Goal: Task Accomplishment & Management: Complete application form

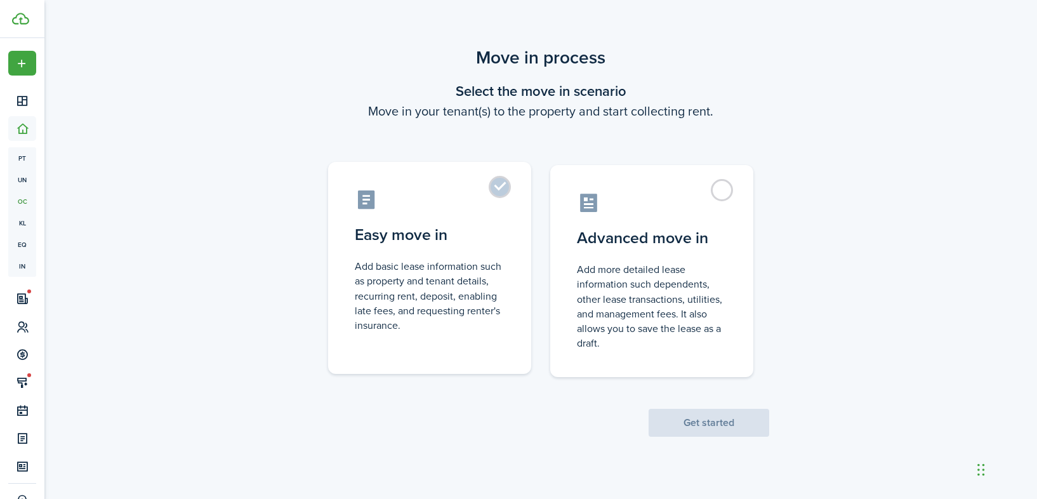
click at [493, 195] on label "Easy move in Add basic lease information such as property and tenant details, r…" at bounding box center [429, 268] width 203 height 212
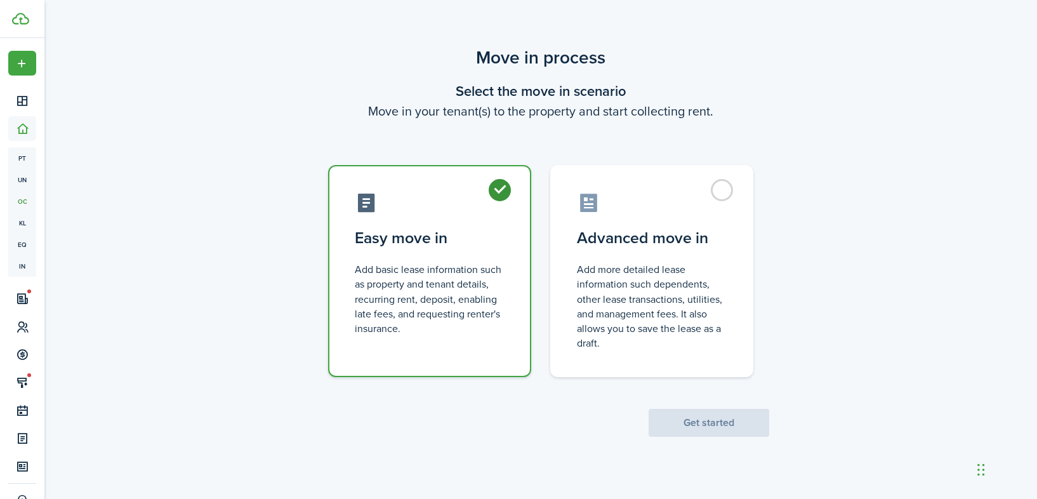
radio input "true"
click at [683, 428] on button "Get started" at bounding box center [709, 423] width 121 height 28
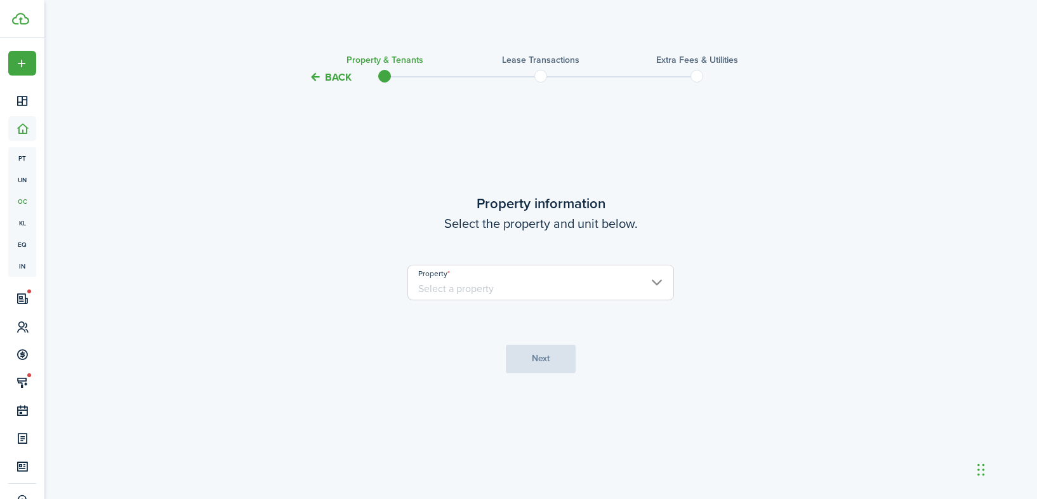
click at [539, 287] on input "Property" at bounding box center [540, 283] width 267 height 36
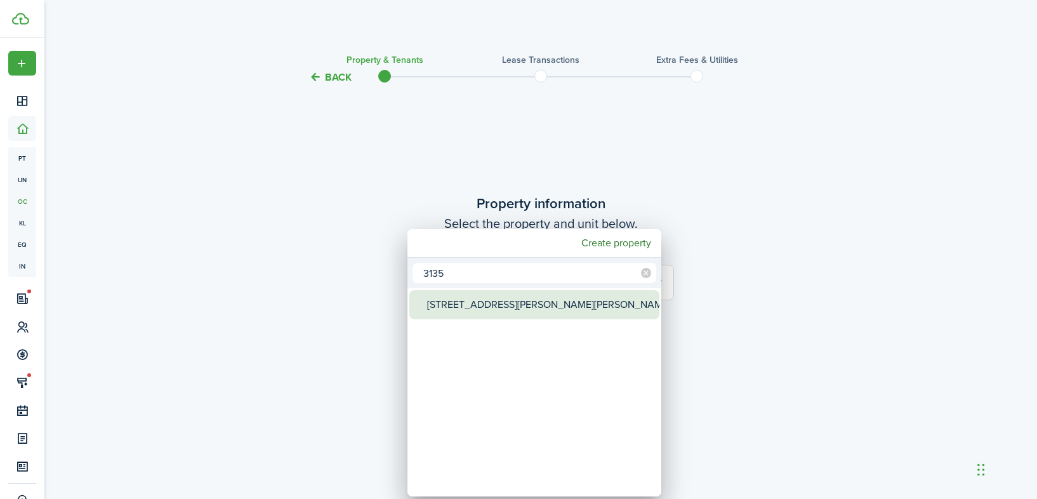
type input "3135"
click at [529, 310] on div "[STREET_ADDRESS][PERSON_NAME][PERSON_NAME]" at bounding box center [539, 304] width 225 height 29
type input "[STREET_ADDRESS][PERSON_NAME][PERSON_NAME]"
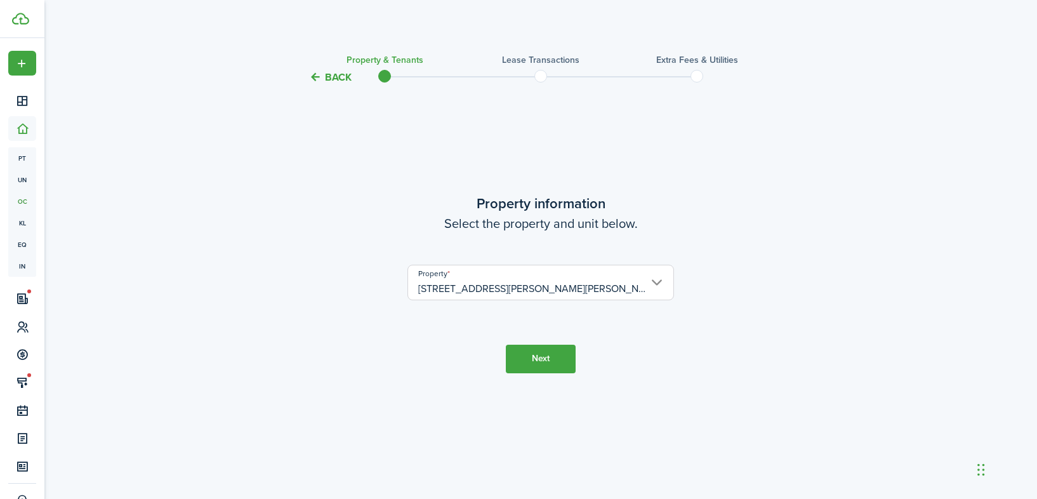
click at [554, 364] on button "Next" at bounding box center [541, 359] width 70 height 29
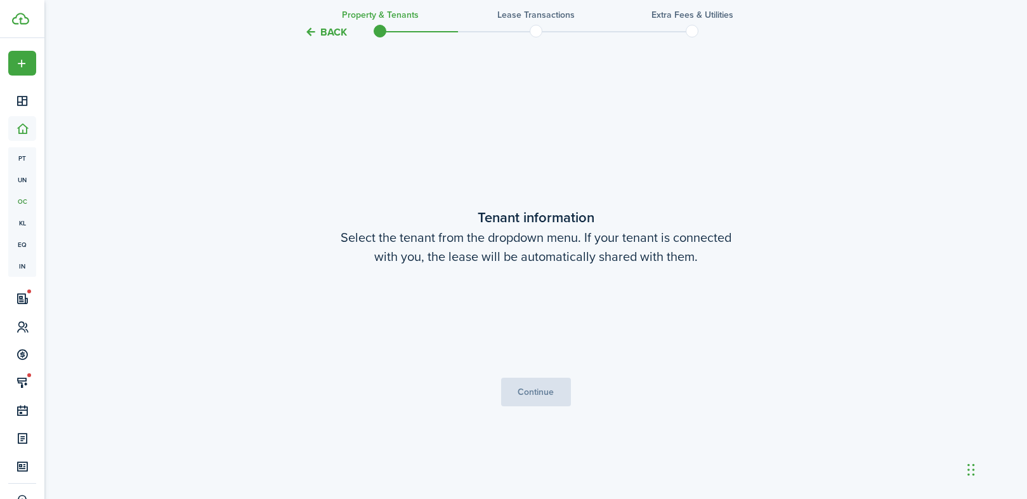
scroll to position [414, 0]
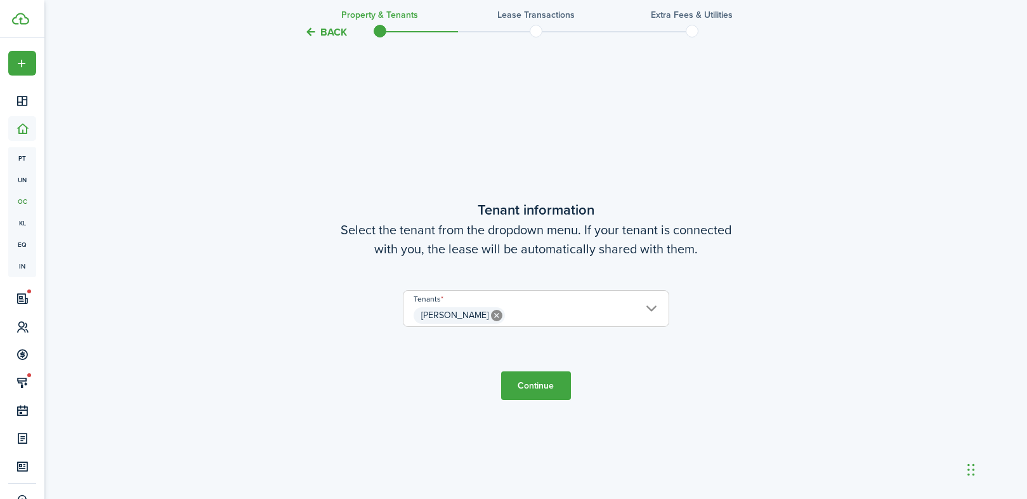
click at [531, 388] on button "Continue" at bounding box center [536, 385] width 70 height 29
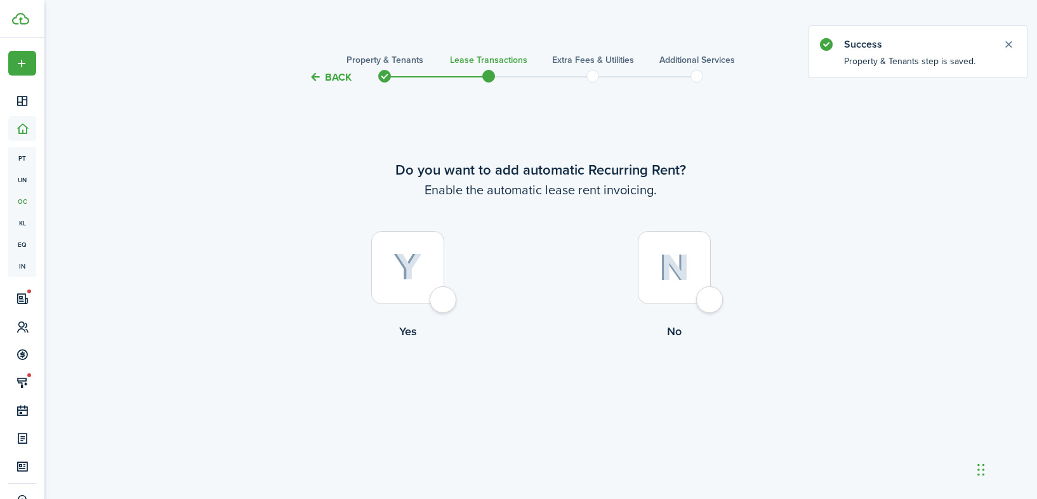
click at [444, 301] on div at bounding box center [407, 267] width 73 height 73
radio input "true"
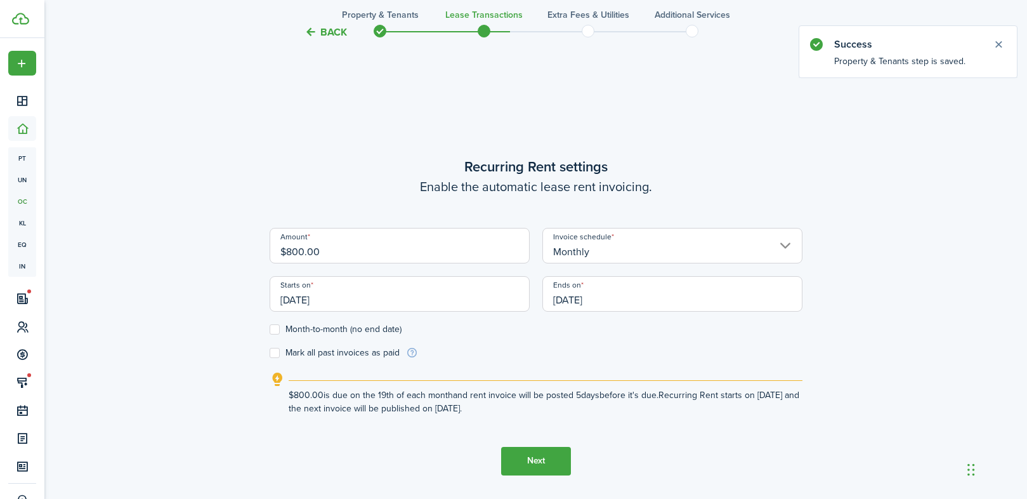
scroll to position [414, 0]
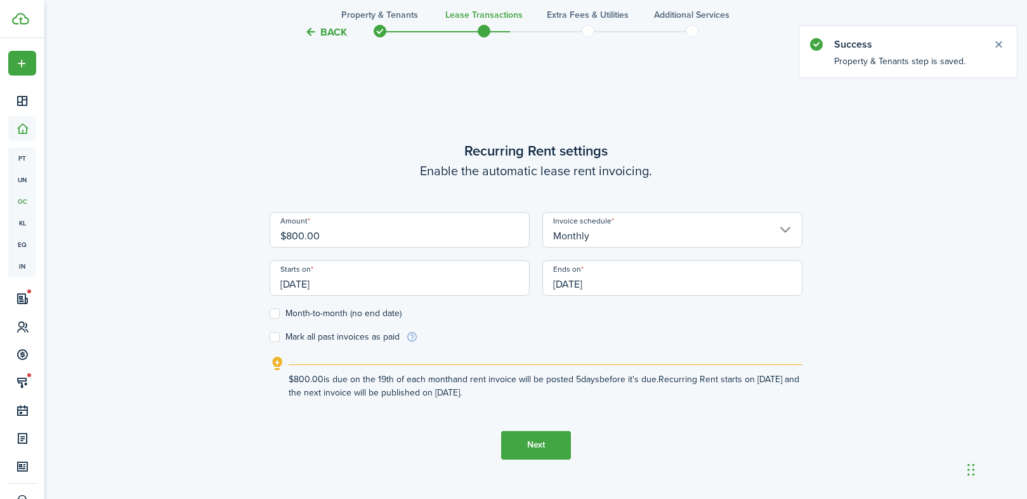
drag, startPoint x: 322, startPoint y: 237, endPoint x: 246, endPoint y: 222, distance: 77.7
click at [246, 222] on div "Back Property & Tenants Lease Transactions Extra fees & Utilities Additional Se…" at bounding box center [536, 90] width 736 height 918
click at [336, 286] on input "[DATE]" at bounding box center [400, 278] width 260 height 36
type input "$1,200.00"
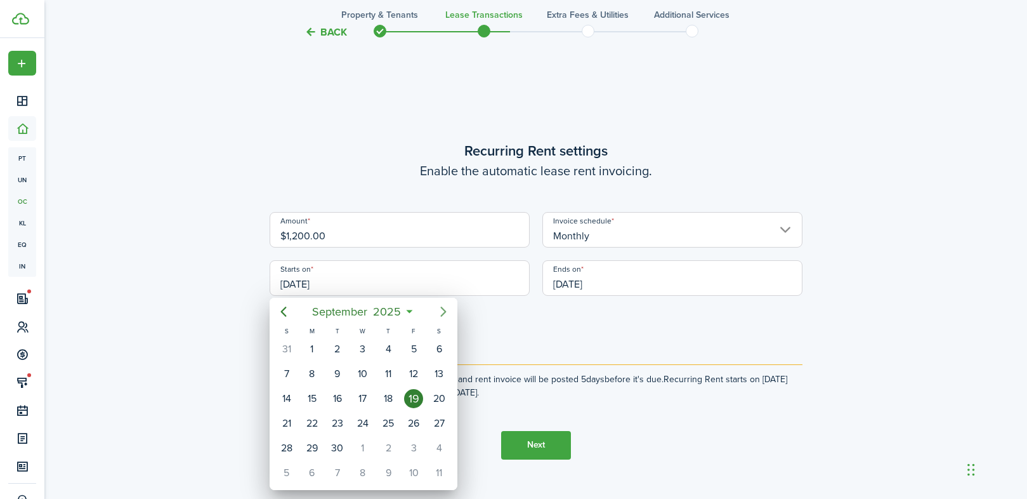
click at [441, 315] on icon "Next page" at bounding box center [443, 311] width 6 height 10
click at [363, 346] on div "1" at bounding box center [362, 348] width 19 height 19
type input "[DATE]"
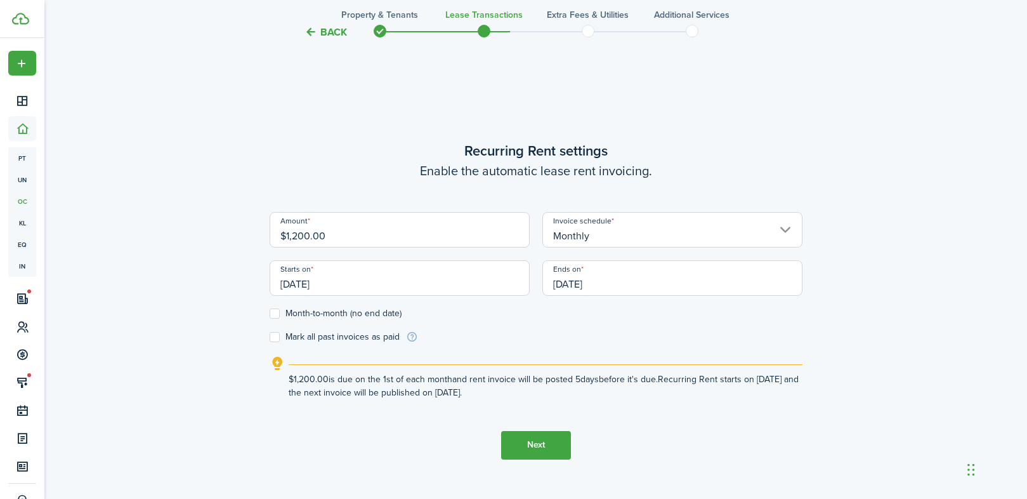
click at [609, 279] on input "[DATE]" at bounding box center [673, 278] width 260 height 36
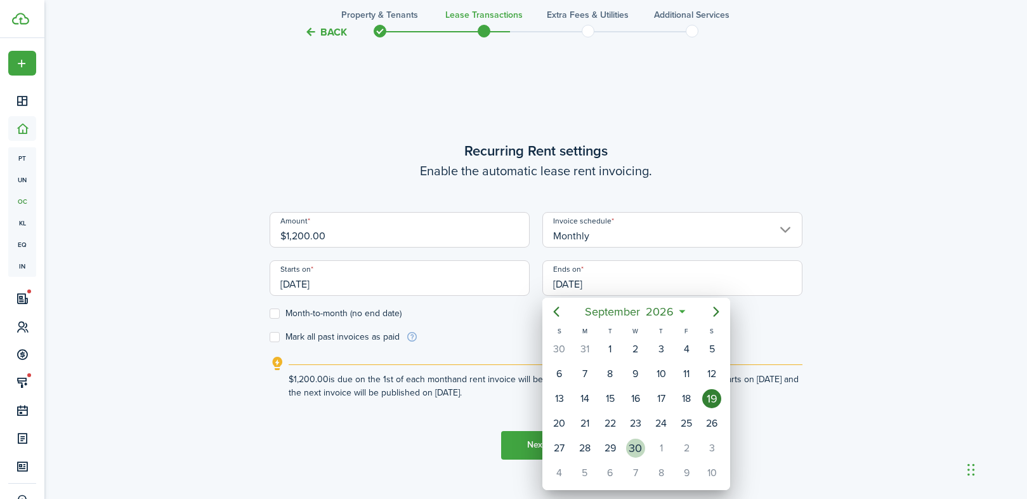
click at [640, 445] on div "30" at bounding box center [635, 447] width 19 height 19
type input "[DATE]"
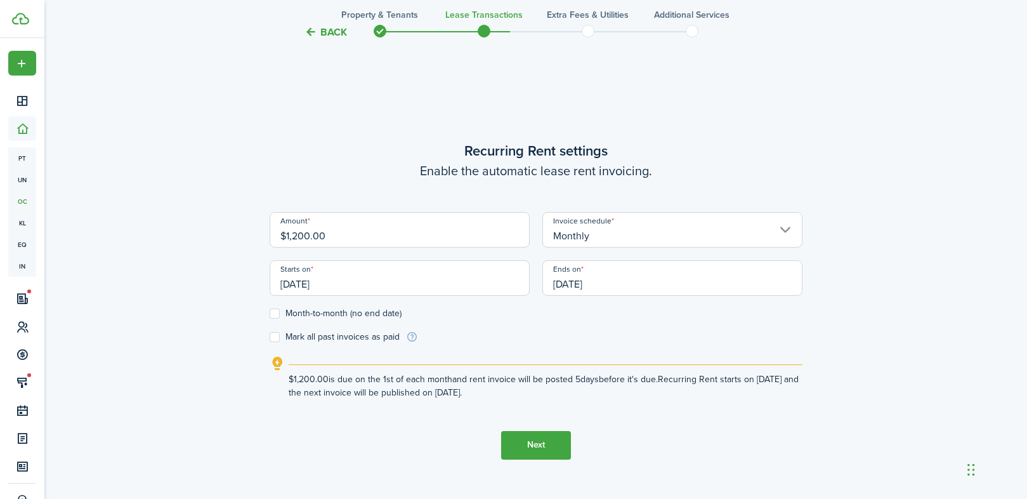
click at [277, 312] on label "Month-to-month (no end date)" at bounding box center [336, 313] width 132 height 10
click at [270, 313] on input "Month-to-month (no end date)" at bounding box center [269, 313] width 1 height 1
checkbox input "true"
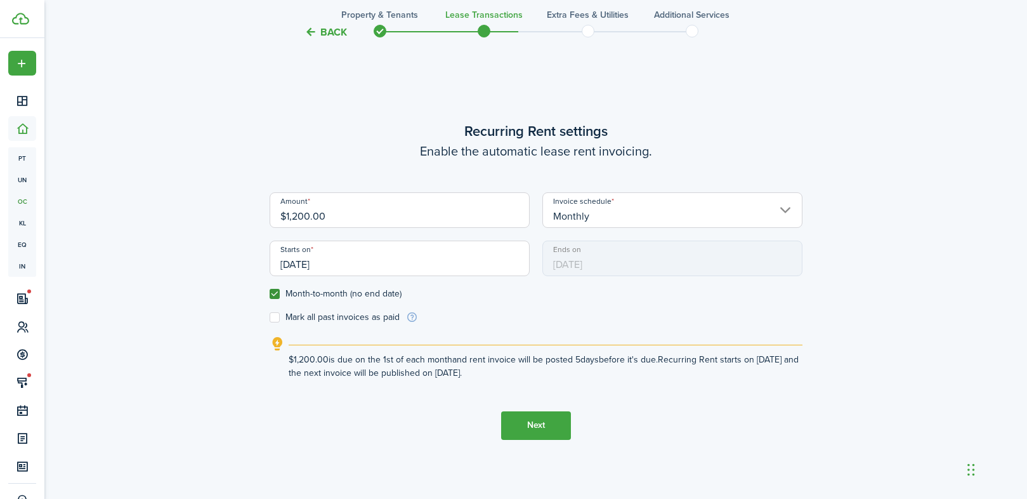
scroll to position [434, 0]
click at [541, 424] on button "Next" at bounding box center [536, 425] width 70 height 29
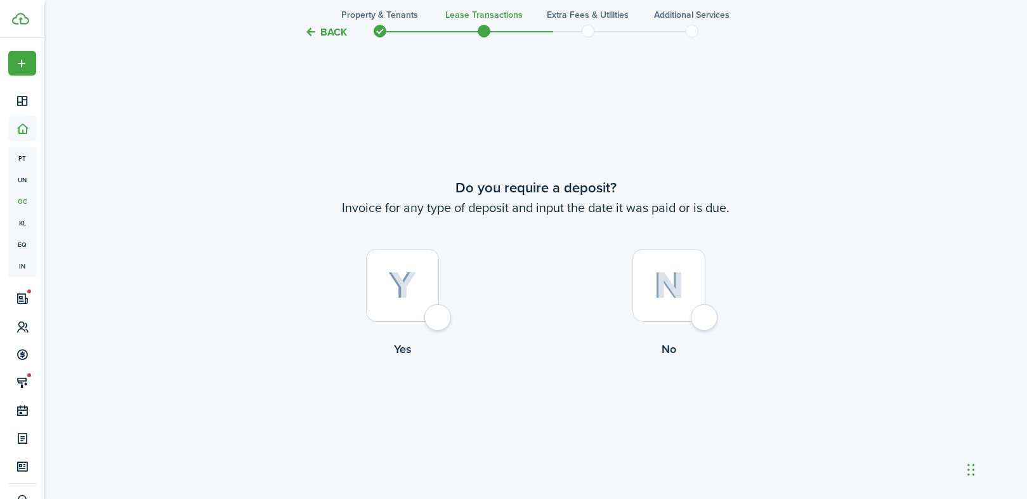
scroll to position [912, 0]
click at [700, 319] on div at bounding box center [669, 283] width 73 height 73
radio input "true"
click at [528, 411] on button "Continue" at bounding box center [536, 409] width 70 height 29
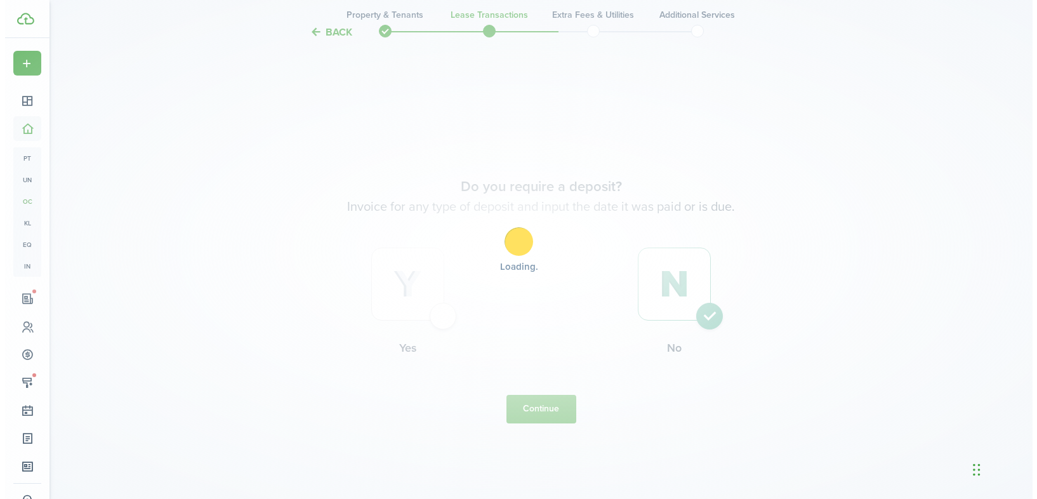
scroll to position [0, 0]
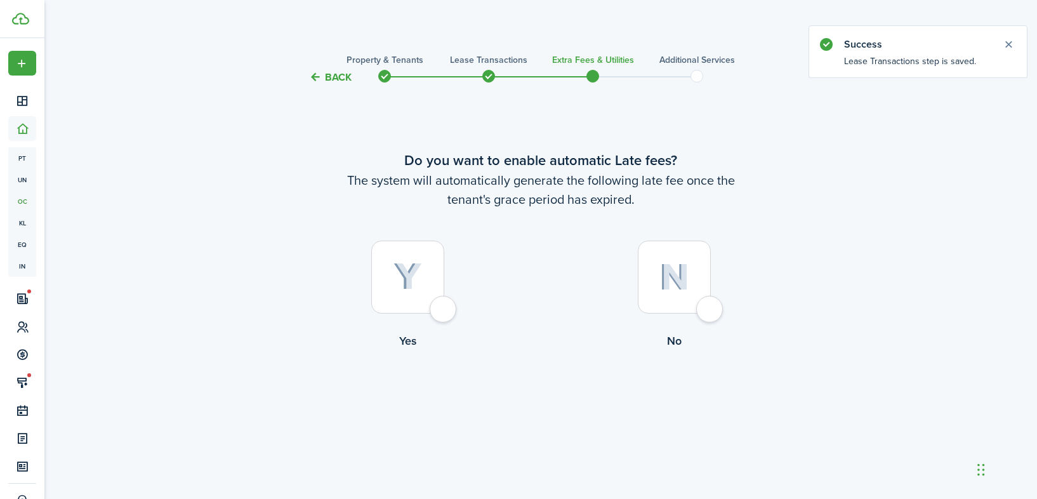
click at [444, 310] on div at bounding box center [407, 276] width 73 height 73
radio input "true"
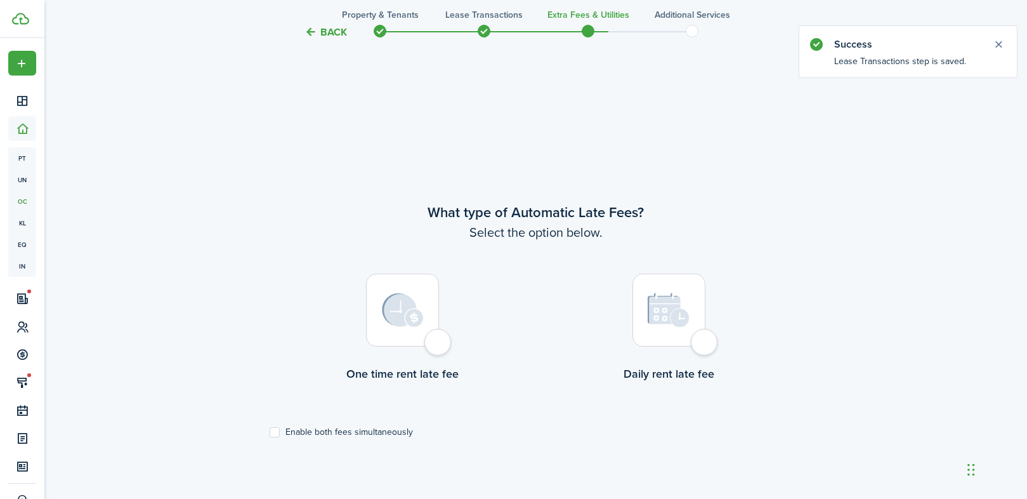
scroll to position [414, 0]
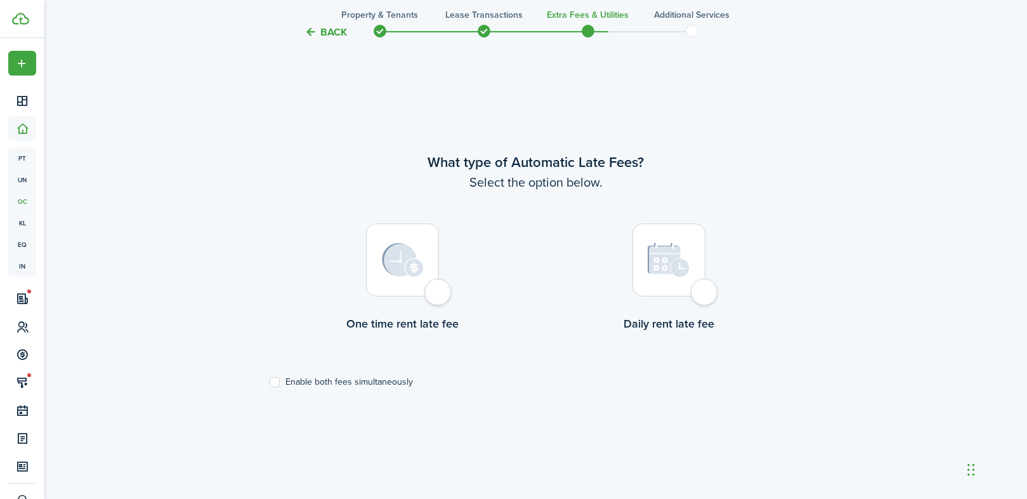
click at [438, 296] on div at bounding box center [402, 259] width 73 height 73
radio input "true"
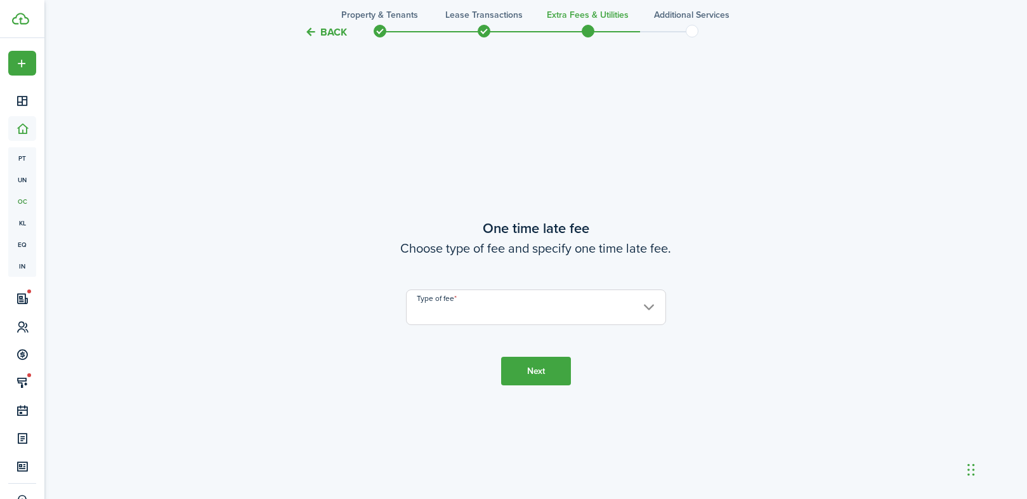
scroll to position [912, 0]
click at [470, 305] on input "Type of fee" at bounding box center [536, 305] width 260 height 36
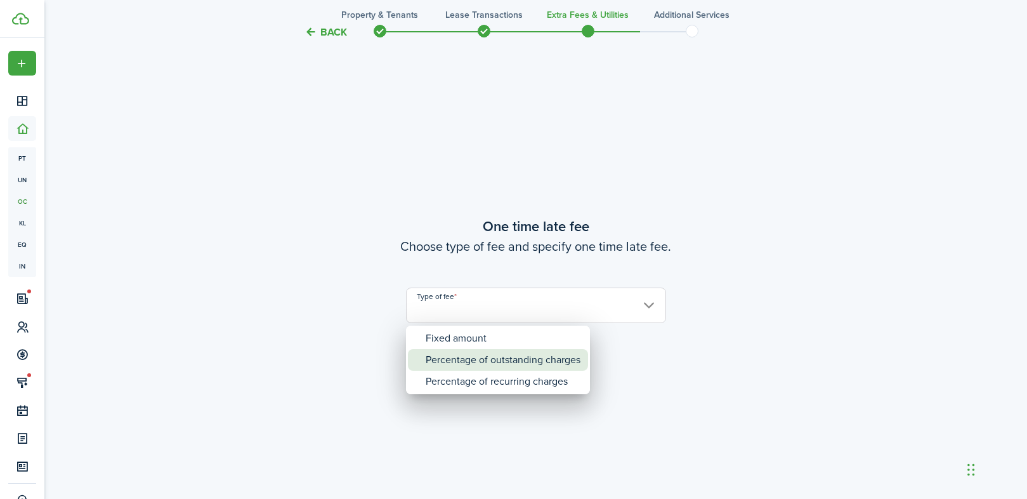
click at [481, 357] on div "Percentage of outstanding charges" at bounding box center [503, 360] width 155 height 22
type input "Percentage of outstanding charges"
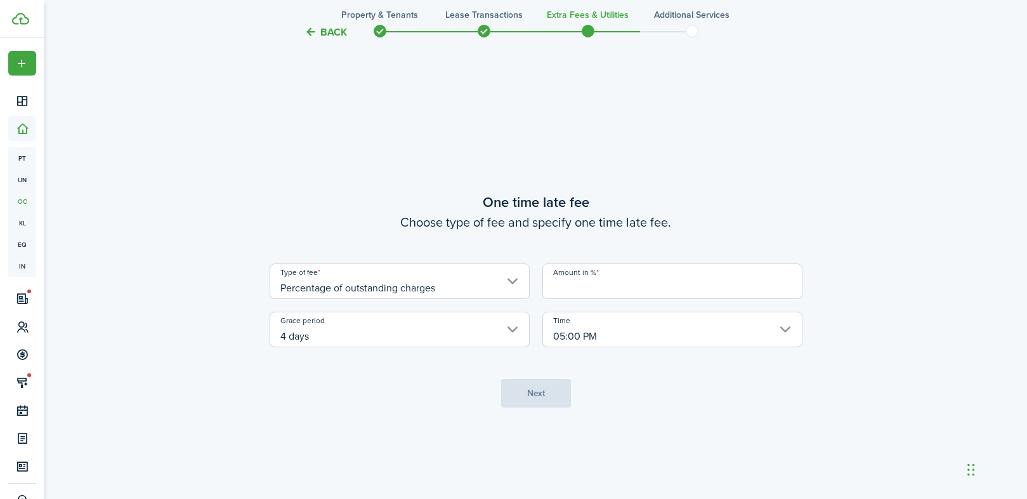
click at [558, 289] on input "Amount in %" at bounding box center [673, 281] width 260 height 36
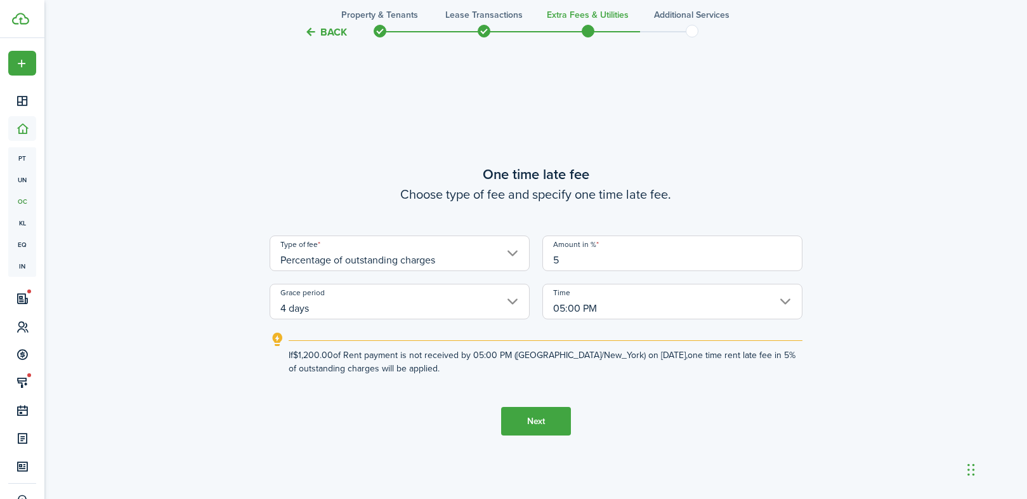
type input "5"
click at [529, 426] on button "Next" at bounding box center [536, 421] width 70 height 29
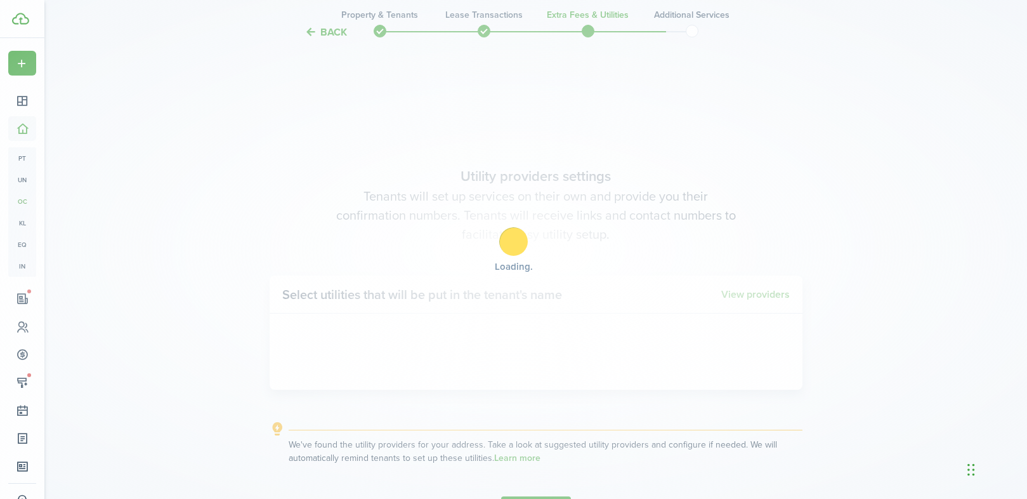
scroll to position [1411, 0]
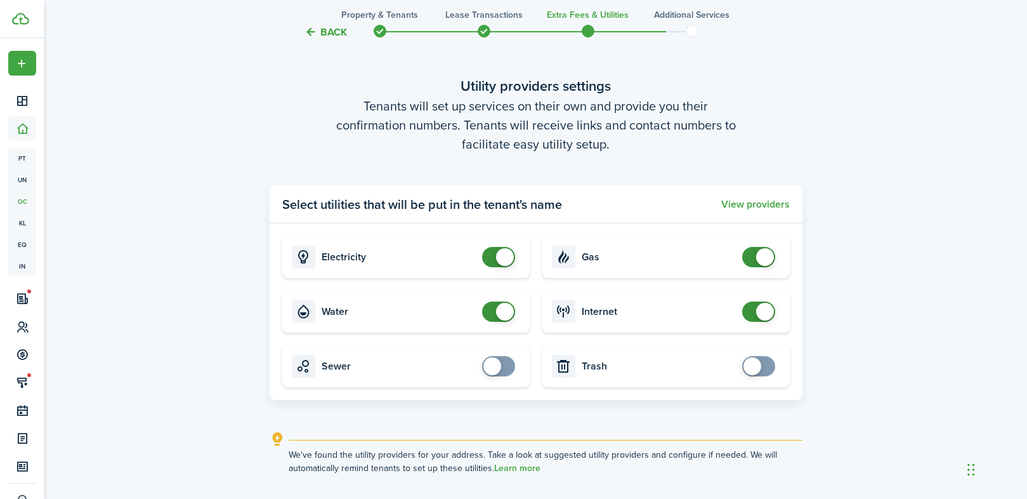
checkbox input "false"
click at [753, 254] on span at bounding box center [759, 257] width 13 height 20
click at [753, 312] on span at bounding box center [759, 311] width 13 height 20
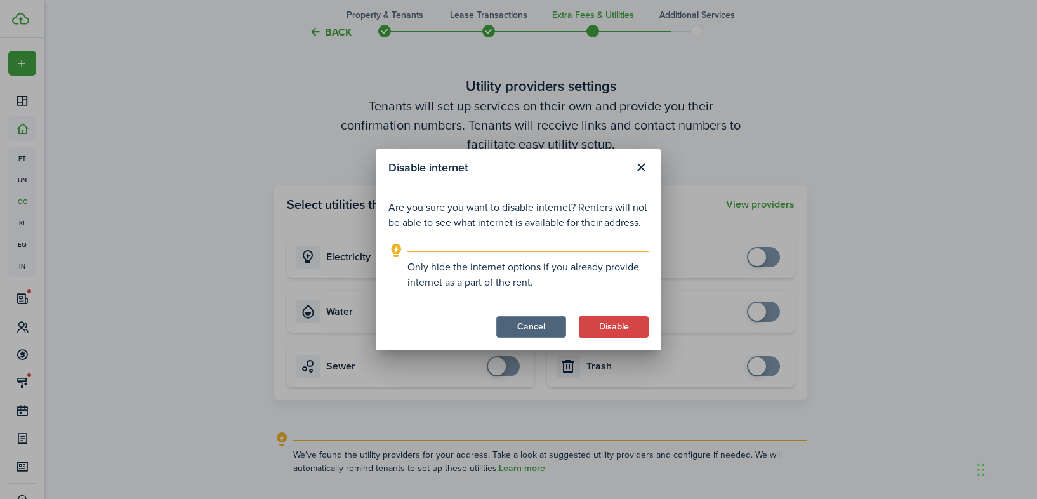
click at [541, 326] on button "Cancel" at bounding box center [531, 327] width 70 height 22
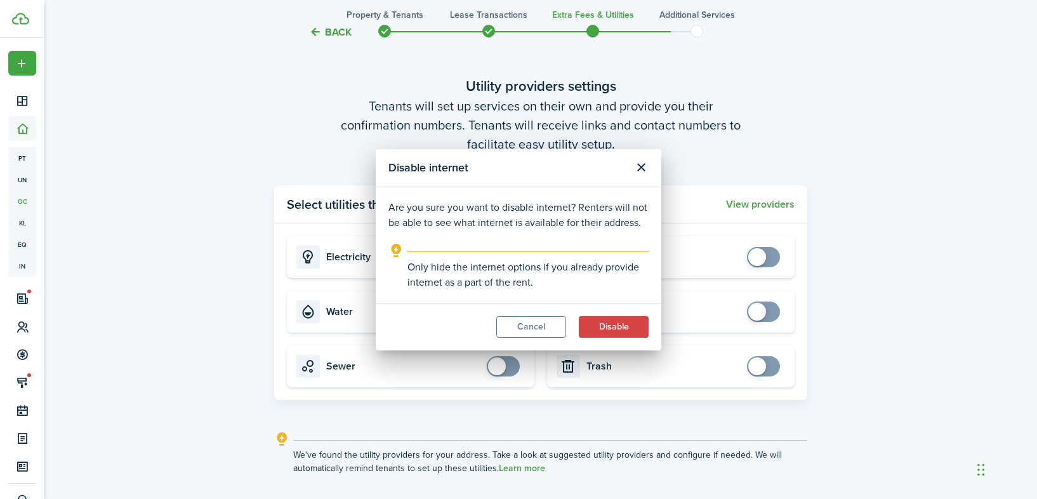
checkbox input "true"
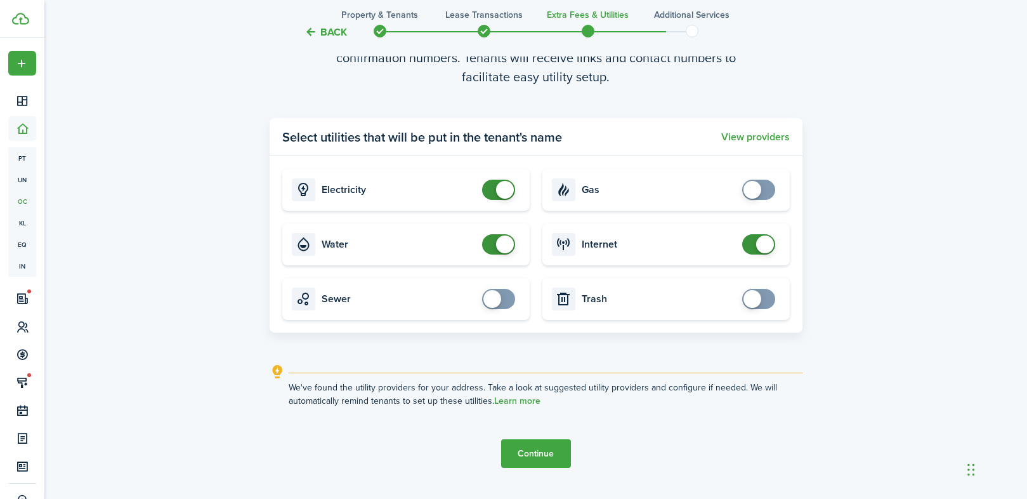
scroll to position [1479, 0]
click at [764, 300] on span at bounding box center [759, 299] width 13 height 20
checkbox input "false"
click at [753, 298] on span at bounding box center [759, 299] width 13 height 20
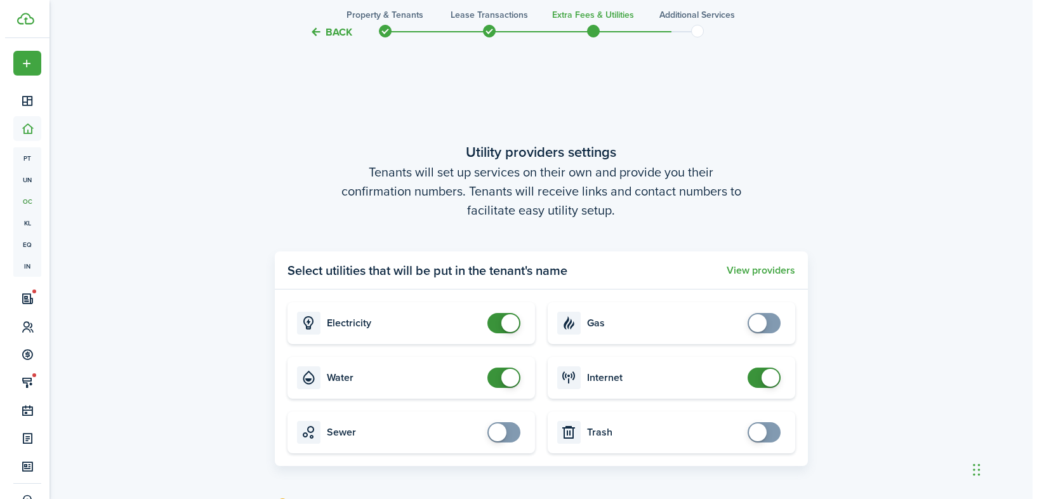
scroll to position [1334, 0]
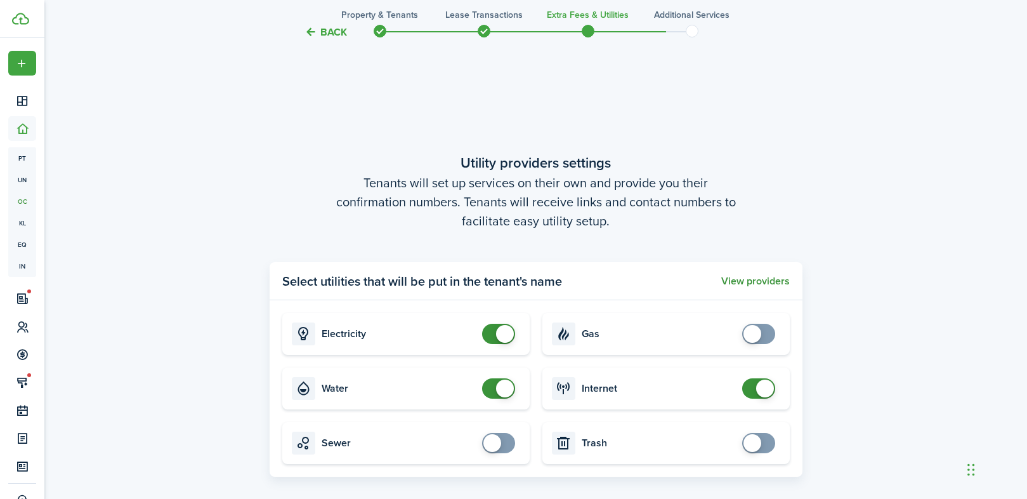
click at [742, 282] on button "View providers" at bounding box center [755, 280] width 69 height 11
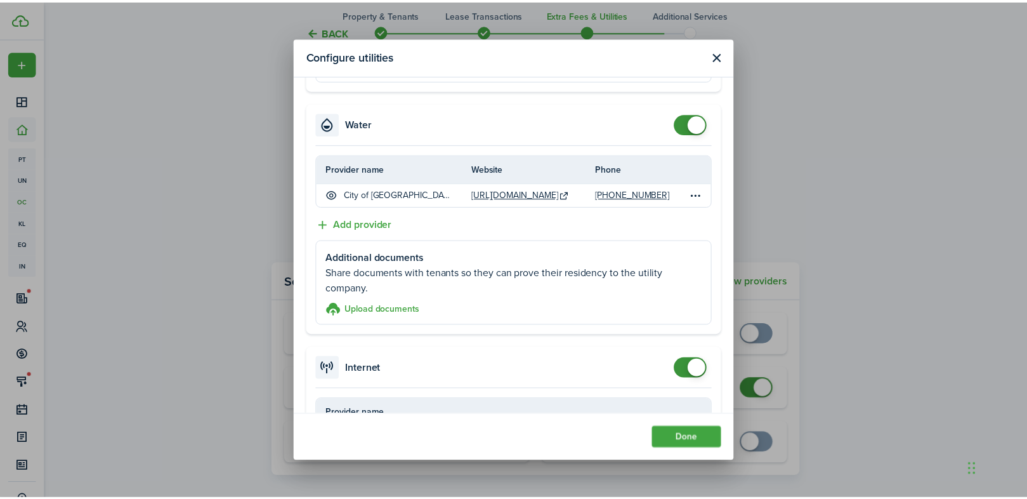
scroll to position [311, 0]
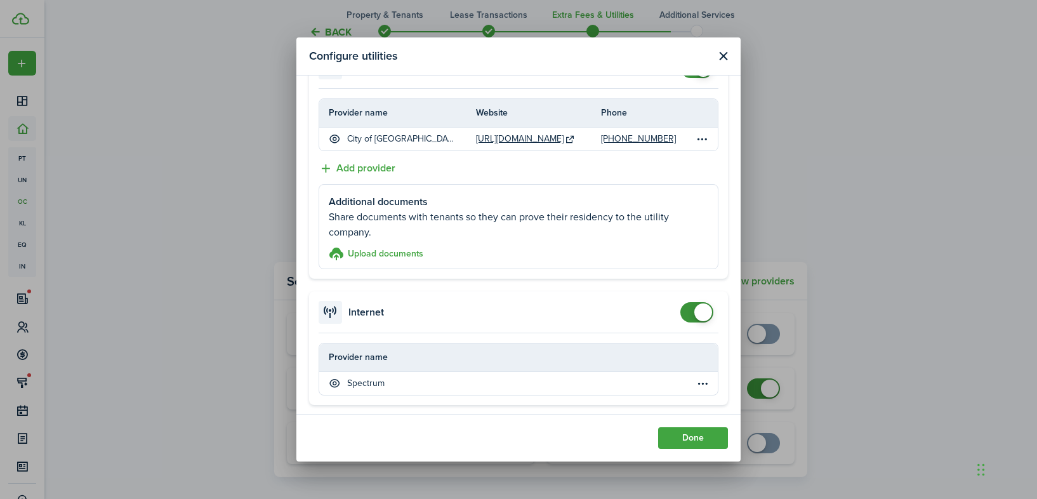
click at [722, 57] on button "Close modal" at bounding box center [723, 56] width 16 height 16
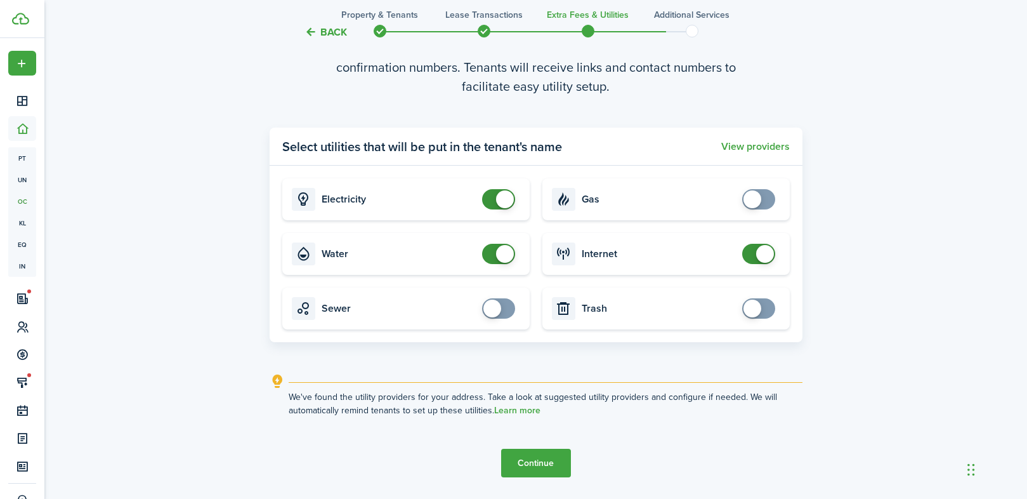
scroll to position [1483, 0]
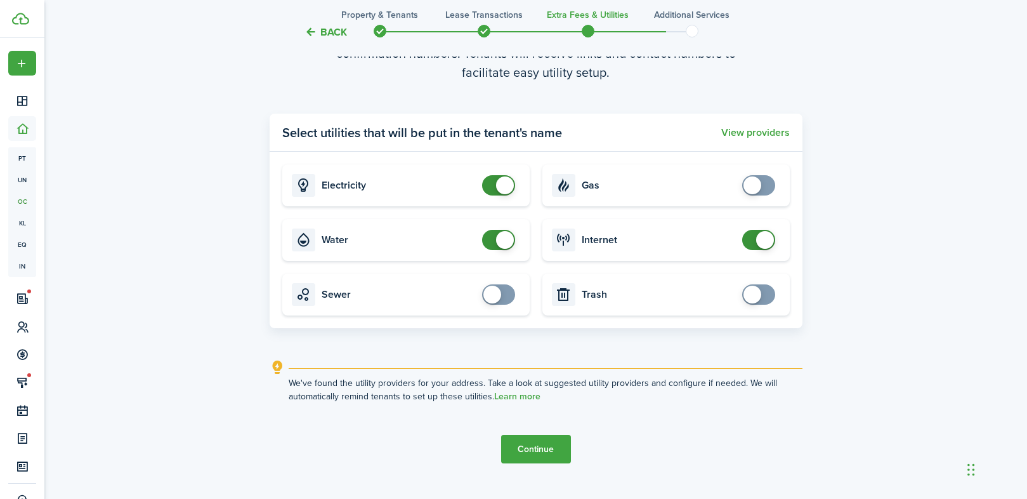
checkbox input "false"
click at [492, 190] on span at bounding box center [498, 185] width 13 height 20
checkbox input "false"
click at [492, 243] on span at bounding box center [498, 240] width 13 height 20
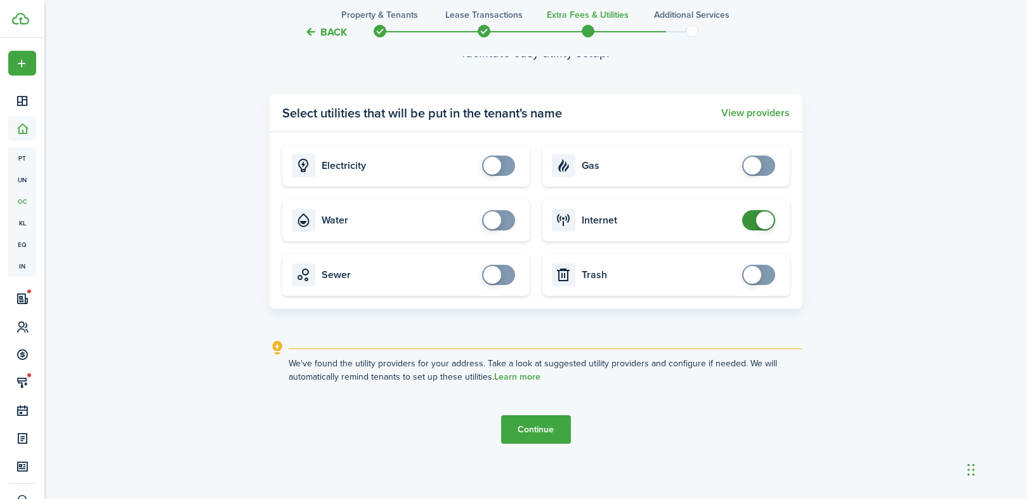
scroll to position [1508, 0]
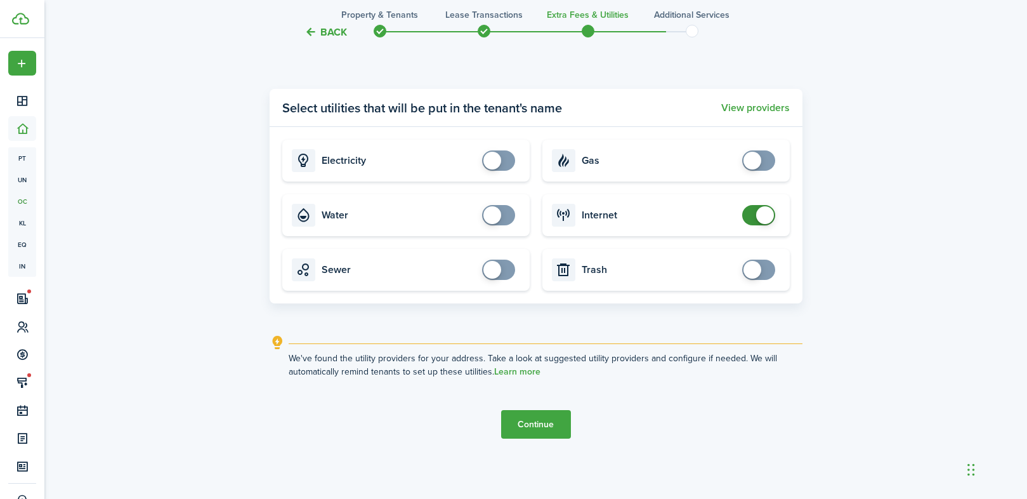
click at [526, 428] on button "Continue" at bounding box center [536, 424] width 70 height 29
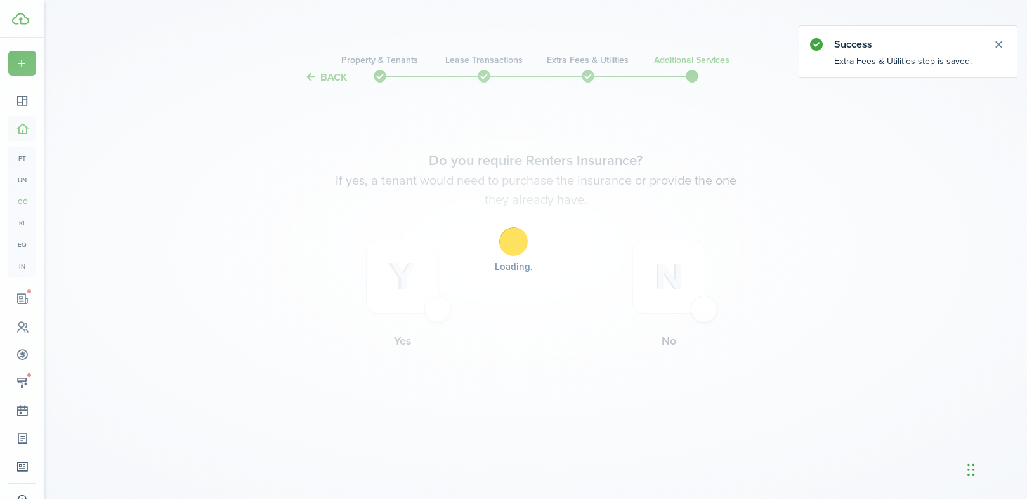
scroll to position [0, 0]
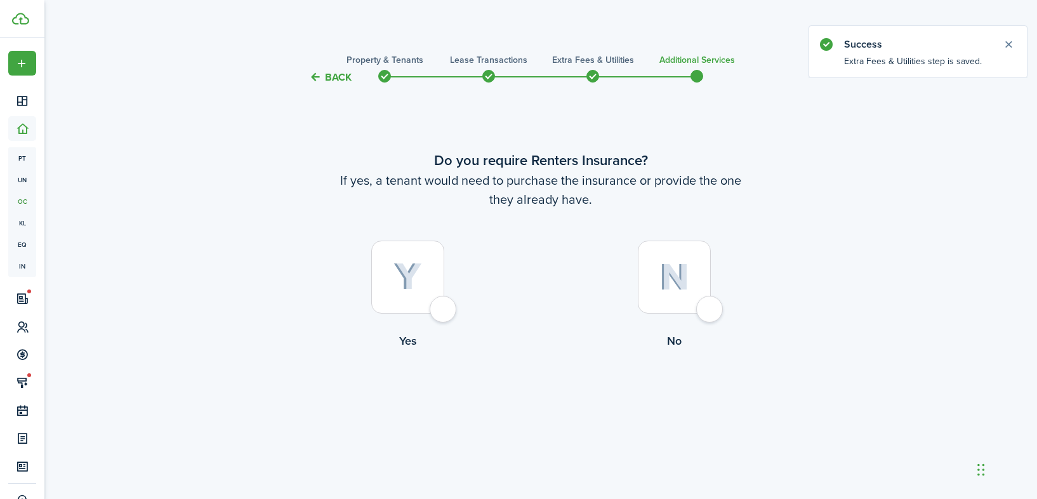
click at [709, 311] on div at bounding box center [674, 276] width 73 height 73
radio input "true"
click at [525, 400] on button "Complete move in" at bounding box center [540, 401] width 93 height 29
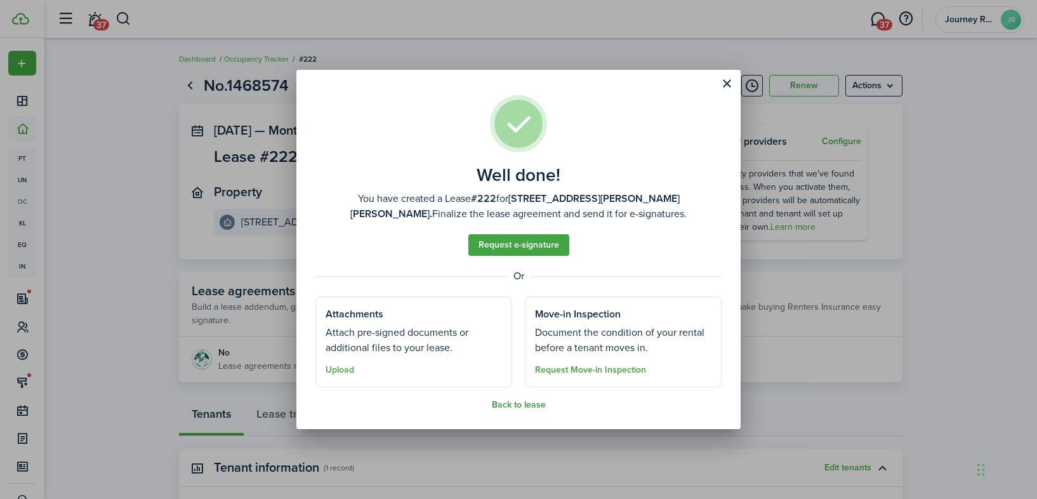
click at [520, 406] on button "Back to lease" at bounding box center [519, 405] width 54 height 10
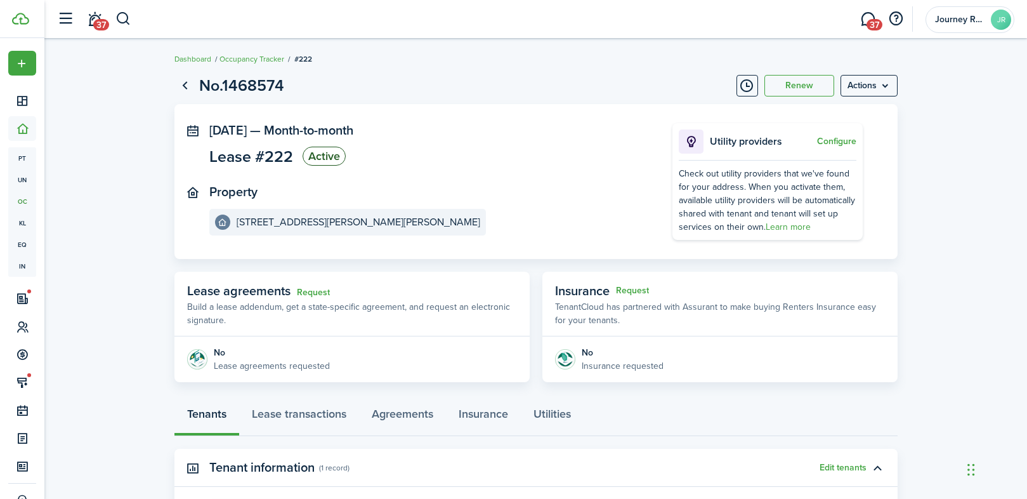
scroll to position [204, 0]
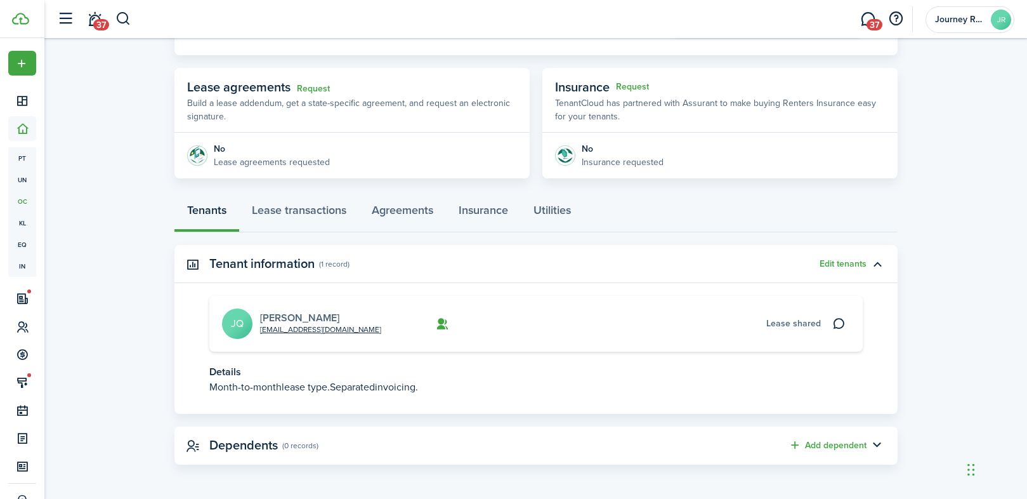
click at [315, 317] on link "[PERSON_NAME]" at bounding box center [299, 317] width 79 height 15
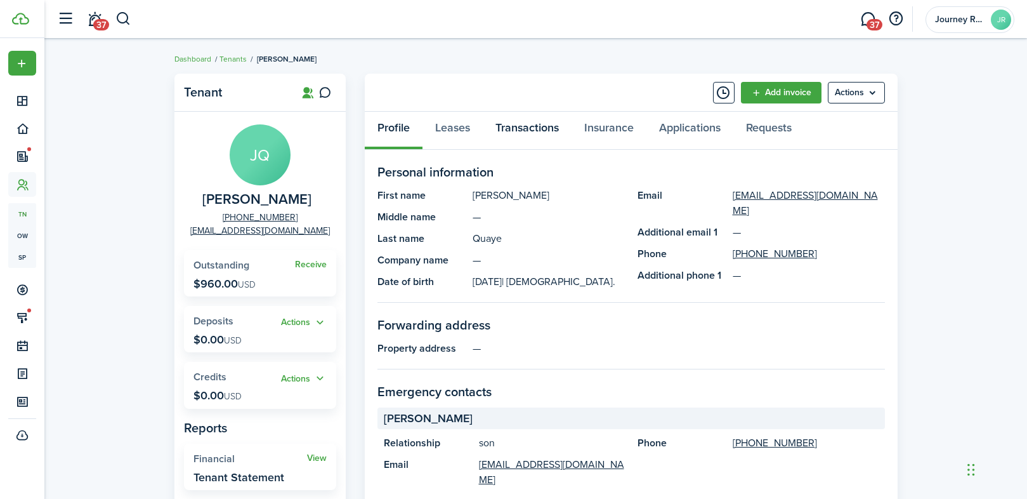
click at [523, 133] on link "Transactions" at bounding box center [527, 131] width 89 height 38
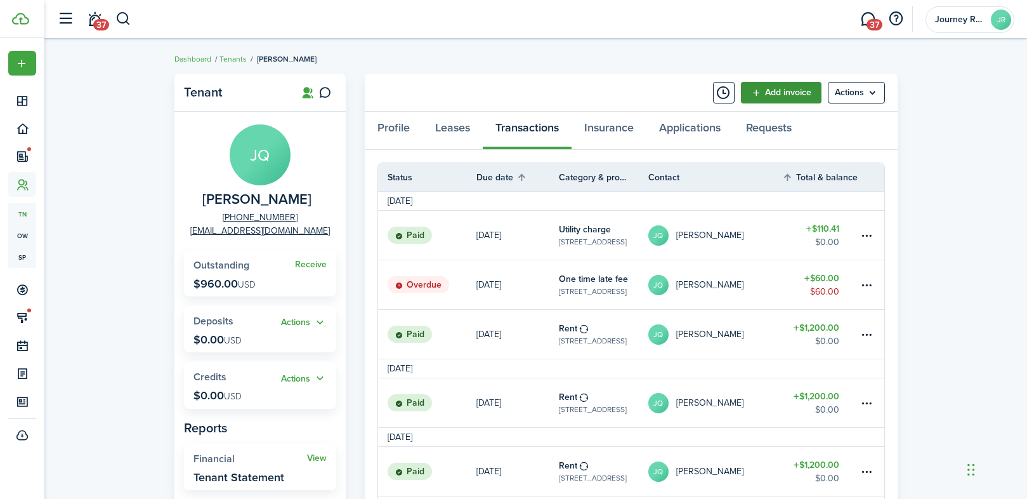
click at [777, 96] on link "Add invoice" at bounding box center [781, 93] width 81 height 22
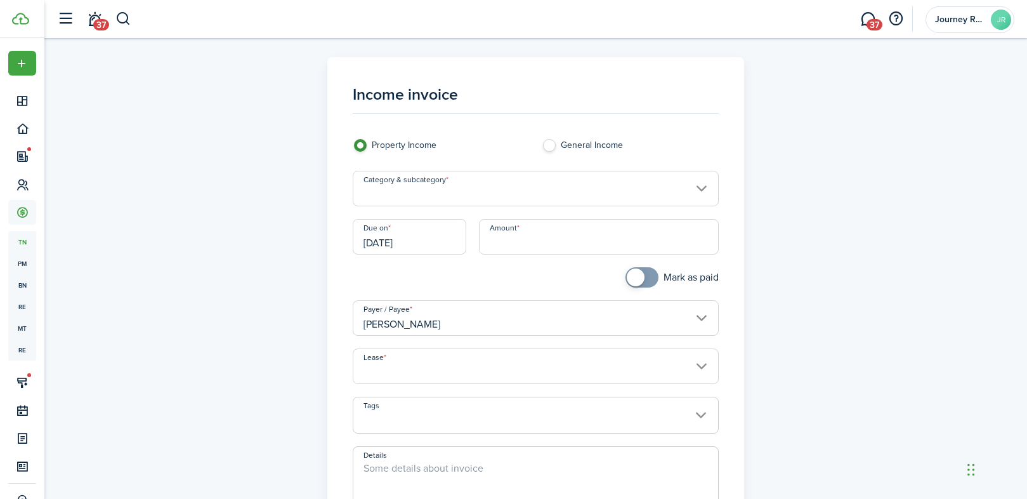
click at [418, 197] on input "Category & subcategory" at bounding box center [536, 189] width 366 height 36
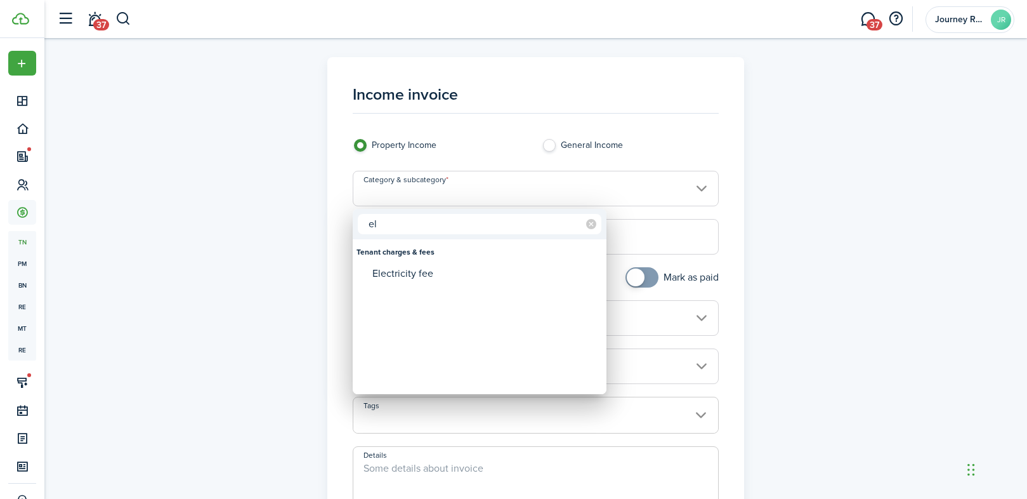
type input "e"
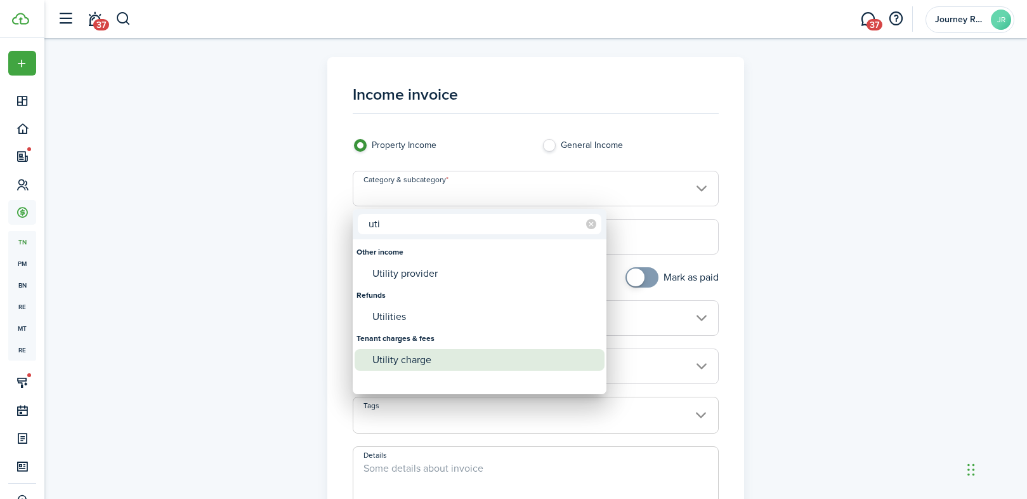
type input "uti"
click at [409, 357] on div "Utility charge" at bounding box center [484, 360] width 225 height 22
type input "Tenant charges & fees / Utility charge"
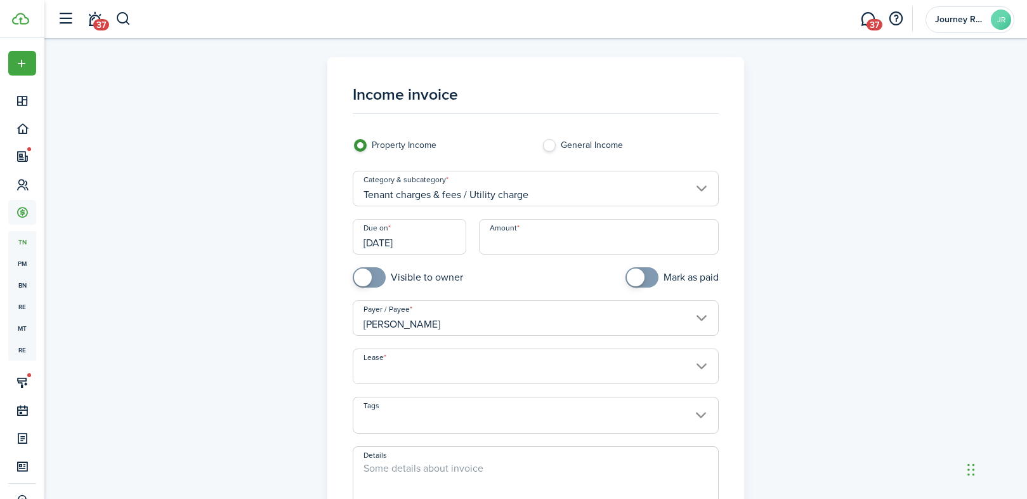
click at [516, 242] on input "Amount" at bounding box center [599, 237] width 240 height 36
type input "$77.18"
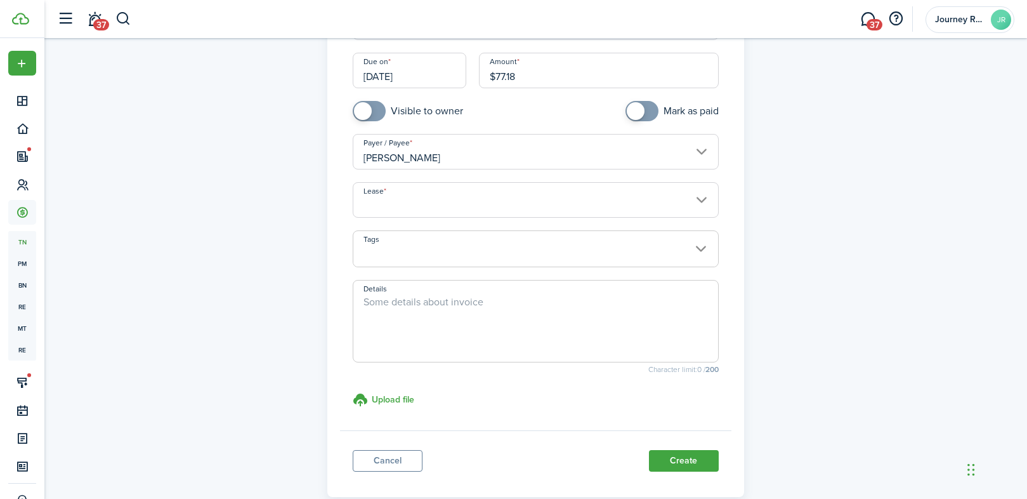
scroll to position [178, 0]
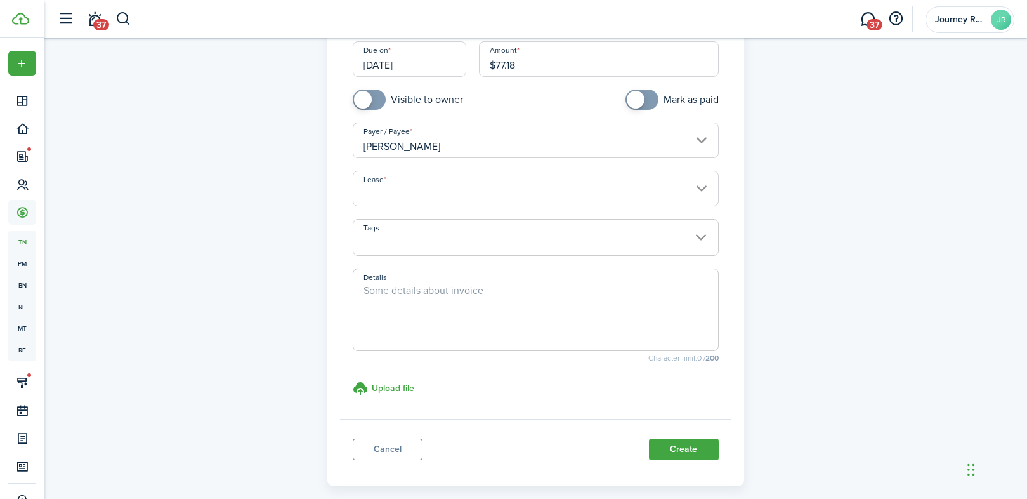
click at [390, 190] on input "Lease" at bounding box center [536, 189] width 366 height 36
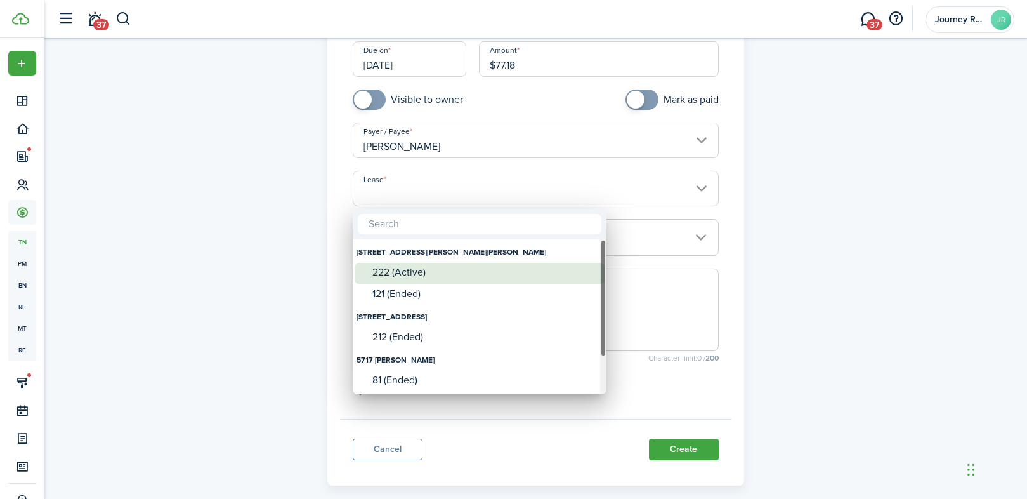
click at [404, 275] on div "222 (Active)" at bounding box center [484, 272] width 225 height 11
type input "[STREET_ADDRESS][PERSON_NAME][PERSON_NAME]. Lease #222 (Active)"
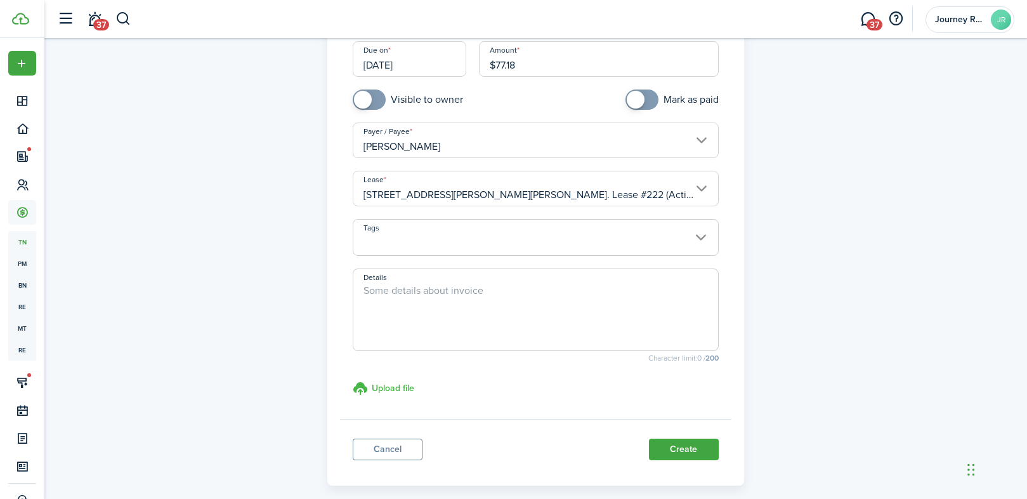
click at [386, 390] on h3 "Upload file" at bounding box center [393, 387] width 43 height 13
click at [353, 381] on input "Upload file store documents and templates Choose file" at bounding box center [353, 381] width 0 height 0
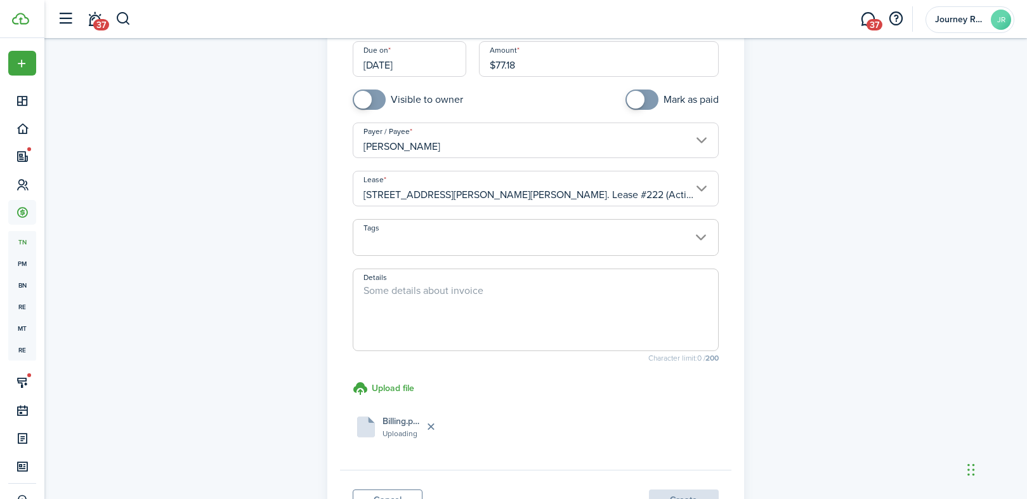
click at [425, 295] on textarea "Details" at bounding box center [535, 313] width 365 height 61
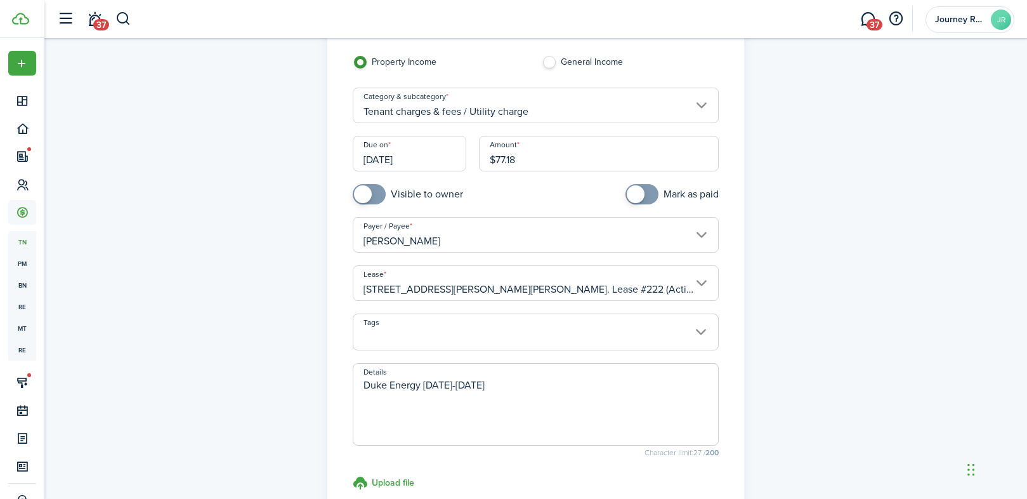
scroll to position [78, 0]
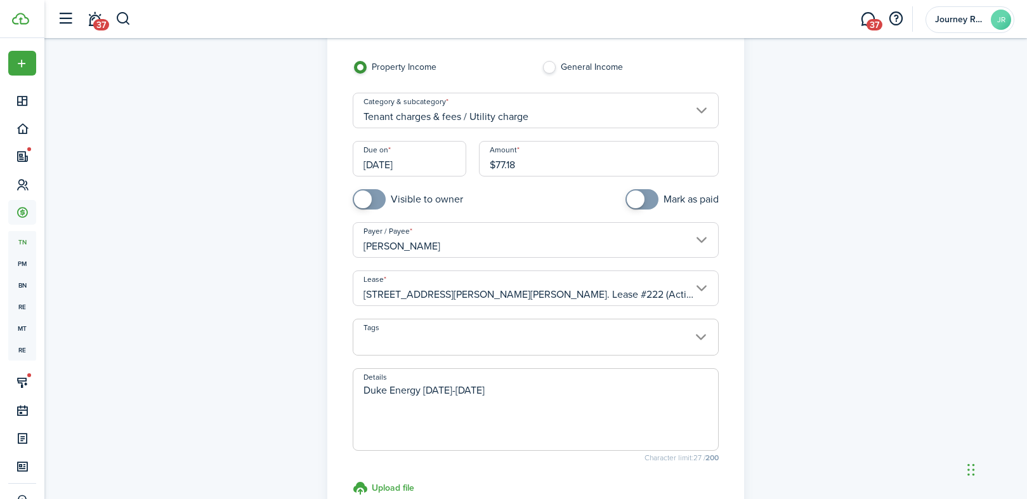
click at [428, 165] on input "[DATE]" at bounding box center [410, 159] width 114 height 36
type textarea "Duke Energy [DATE]-[DATE]"
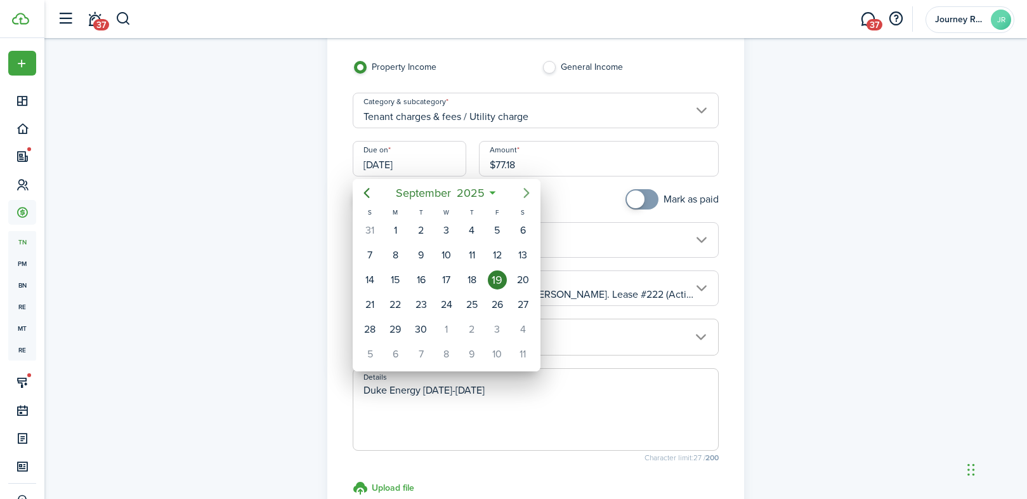
click at [522, 192] on icon "Next page" at bounding box center [526, 192] width 15 height 15
click at [422, 280] on div "14" at bounding box center [421, 279] width 19 height 19
type input "[DATE]"
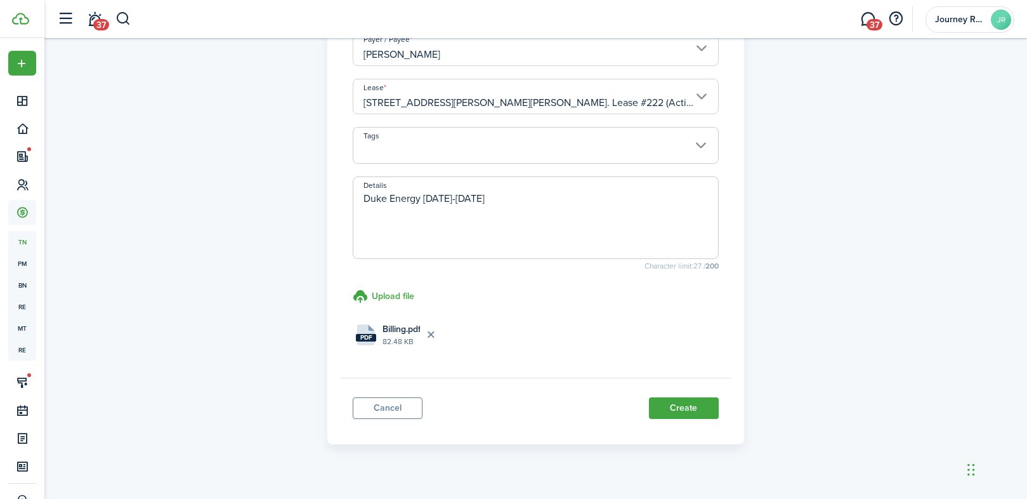
scroll to position [288, 0]
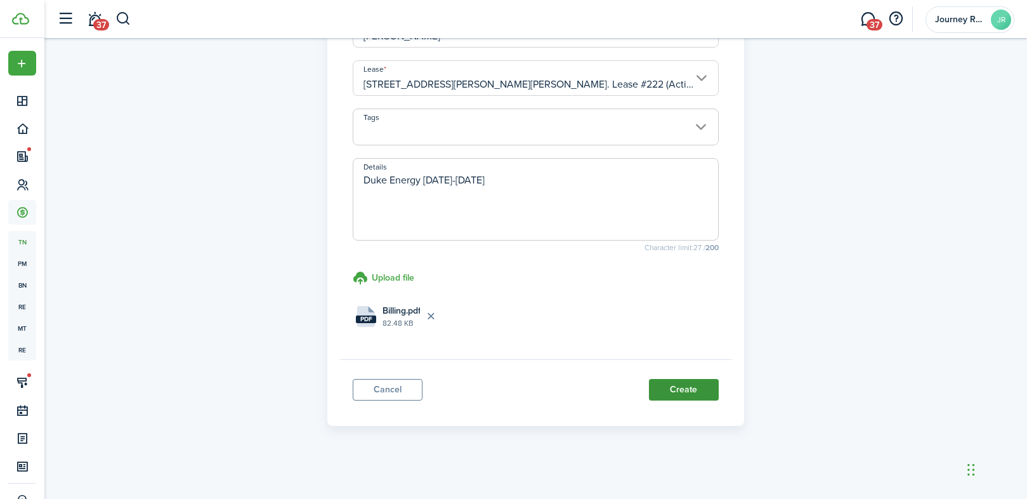
click at [683, 391] on button "Create" at bounding box center [684, 390] width 70 height 22
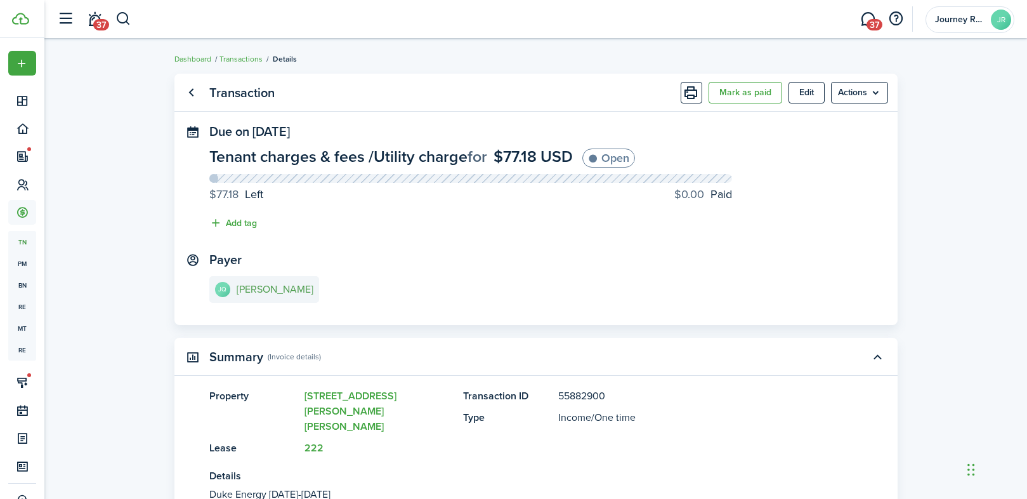
click at [272, 293] on e-details-info-title "[PERSON_NAME]" at bounding box center [275, 289] width 77 height 11
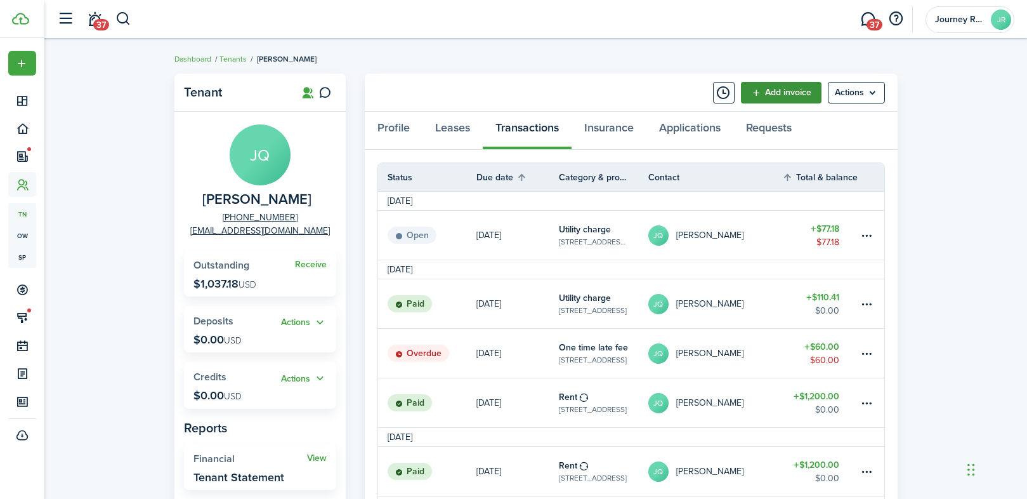
click at [767, 95] on link "Add invoice" at bounding box center [781, 93] width 81 height 22
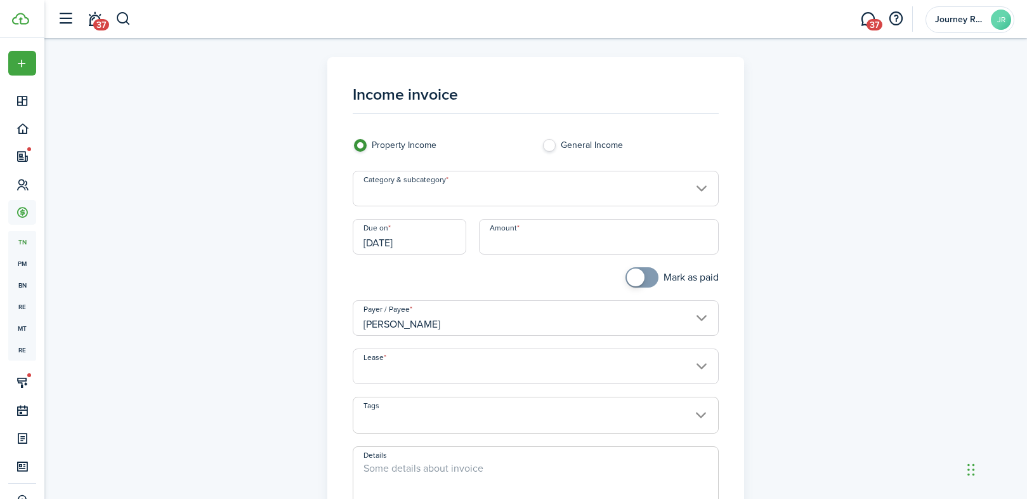
click at [459, 196] on input "Category & subcategory" at bounding box center [536, 189] width 366 height 36
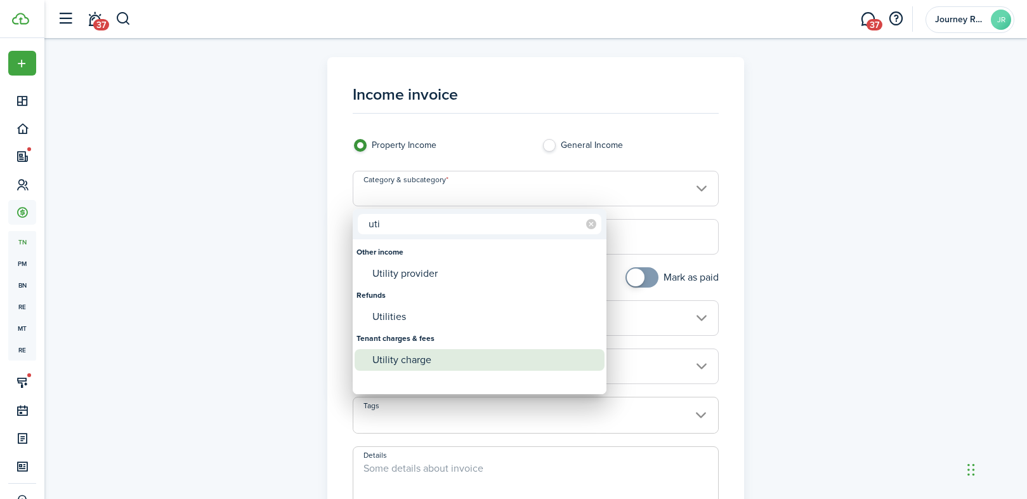
type input "uti"
click at [399, 354] on div "Utility charge" at bounding box center [484, 360] width 225 height 22
type input "Tenant charges & fees / Utility charge"
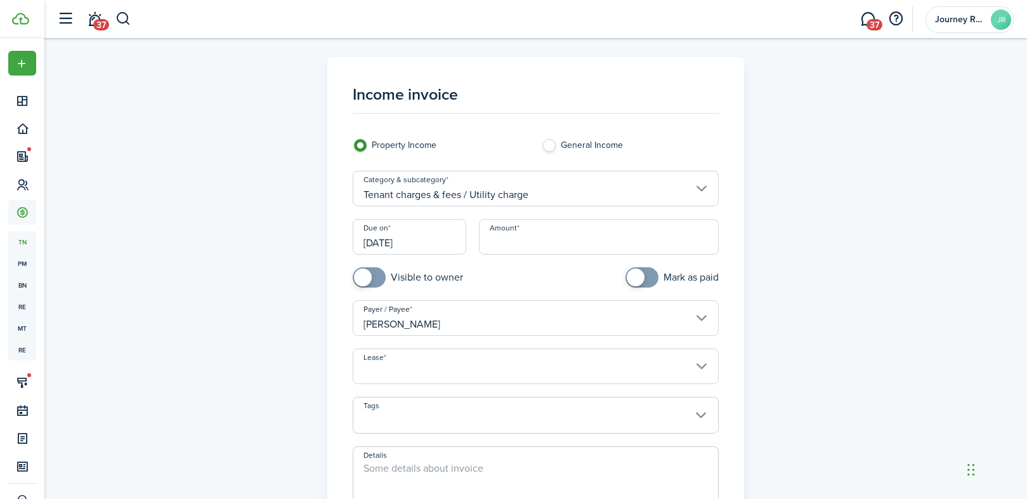
click at [503, 241] on input "Amount" at bounding box center [599, 237] width 240 height 36
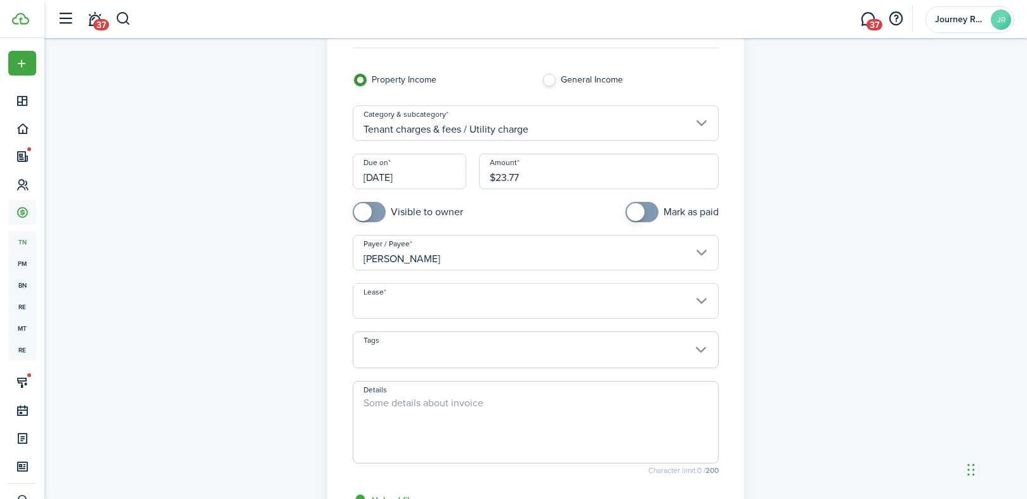
scroll to position [91, 0]
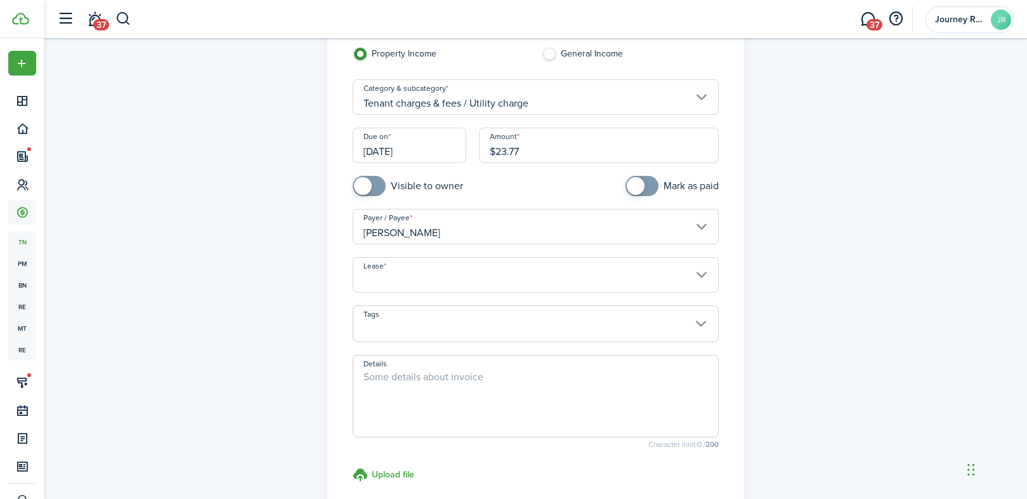
click at [430, 279] on input "Lease" at bounding box center [536, 275] width 366 height 36
type input "$23.77"
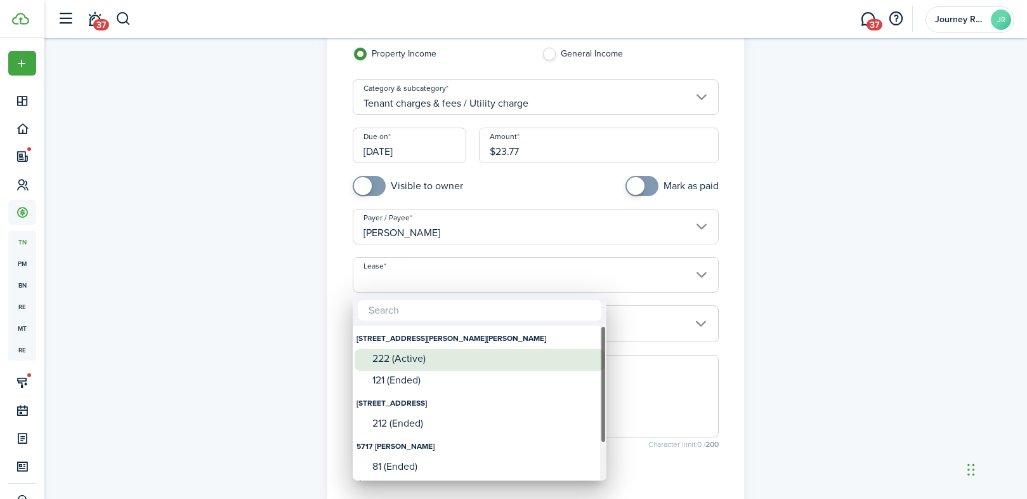
click at [427, 366] on div "222 (Active)" at bounding box center [484, 358] width 225 height 19
type input "[STREET_ADDRESS][PERSON_NAME][PERSON_NAME]. Lease #222 (Active)"
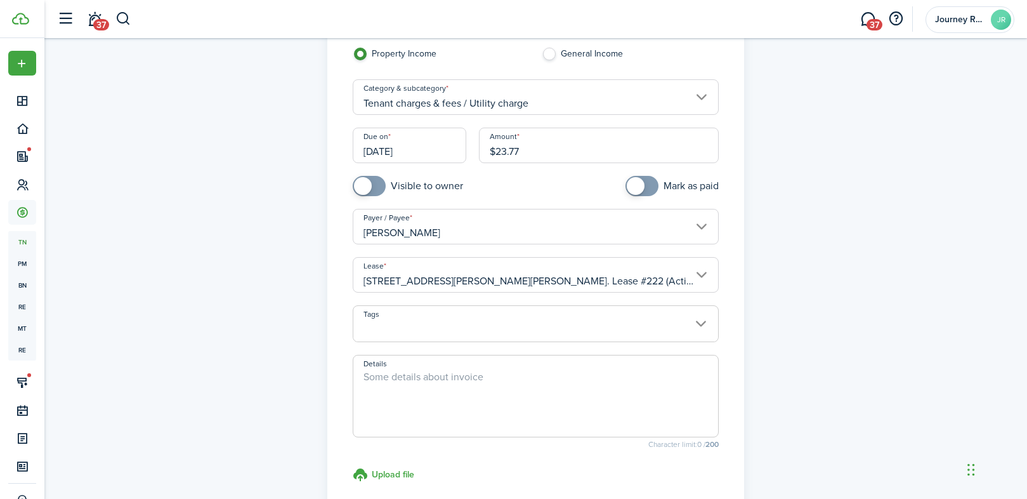
click at [423, 395] on textarea "Details" at bounding box center [535, 399] width 365 height 61
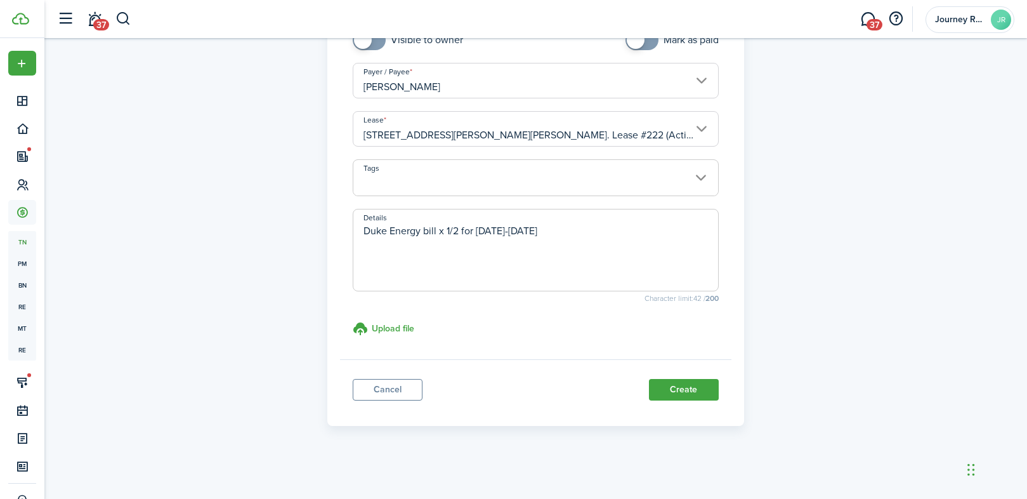
scroll to position [237, 0]
type textarea "Duke Energy bill x 1/2 for [DATE]-[DATE]"
click at [689, 388] on button "Create" at bounding box center [684, 390] width 70 height 22
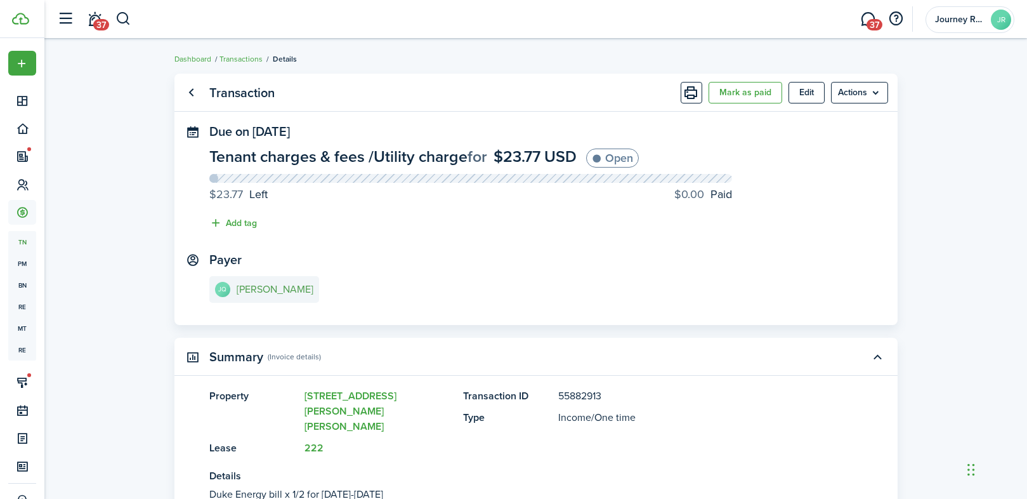
click at [271, 288] on e-details-info-title "[PERSON_NAME]" at bounding box center [275, 289] width 77 height 11
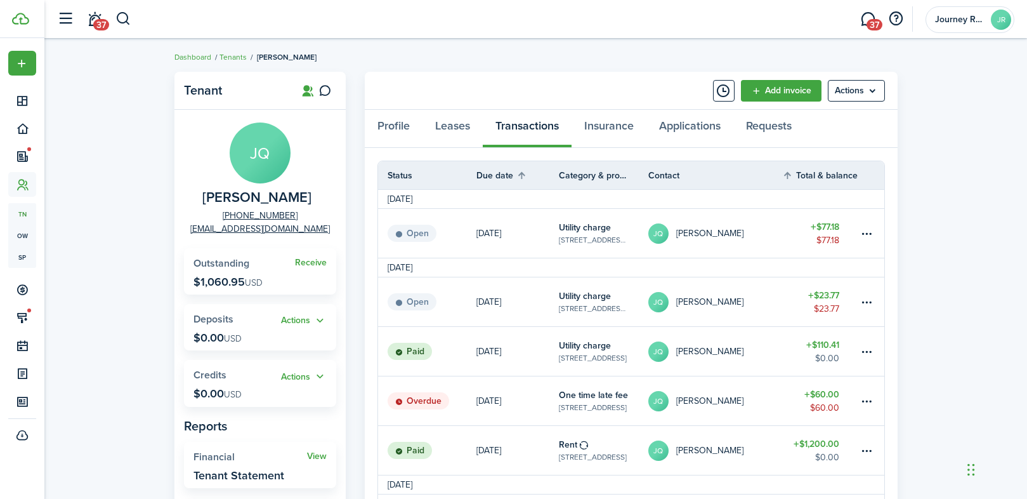
scroll to position [3, 0]
click at [869, 301] on table-menu-btn-icon at bounding box center [866, 301] width 15 height 15
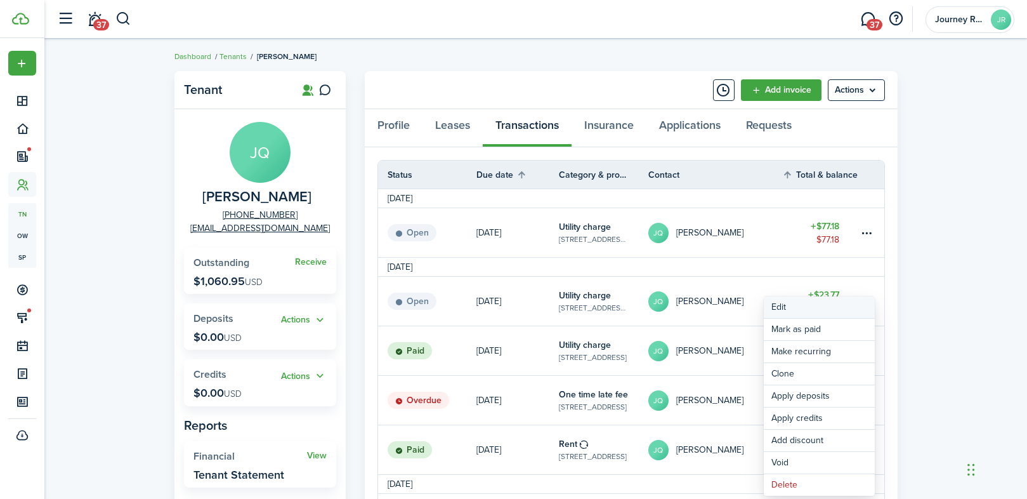
click at [787, 309] on button "Edit" at bounding box center [819, 307] width 111 height 22
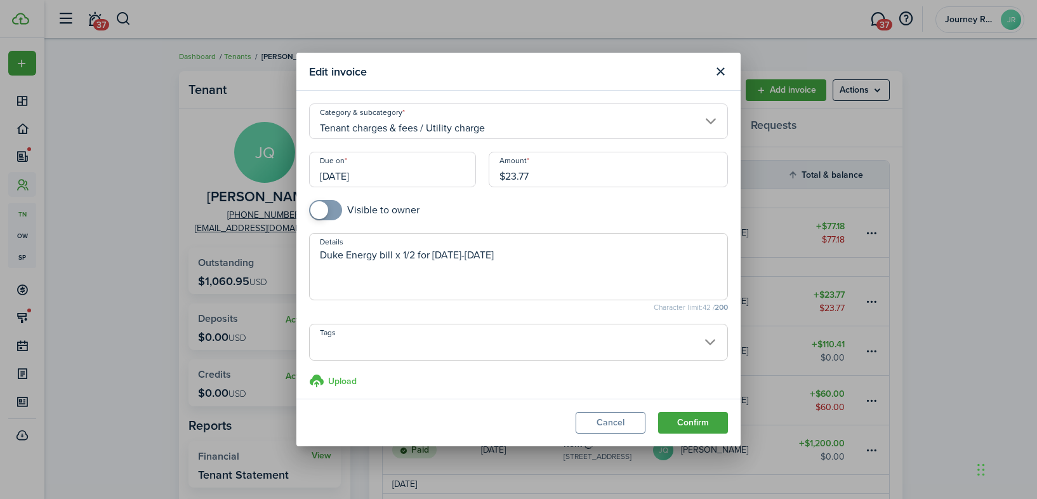
click at [345, 381] on h3 "Upload" at bounding box center [342, 380] width 29 height 13
click at [309, 373] on input "Upload store documents and templates Choose file" at bounding box center [309, 373] width 0 height 0
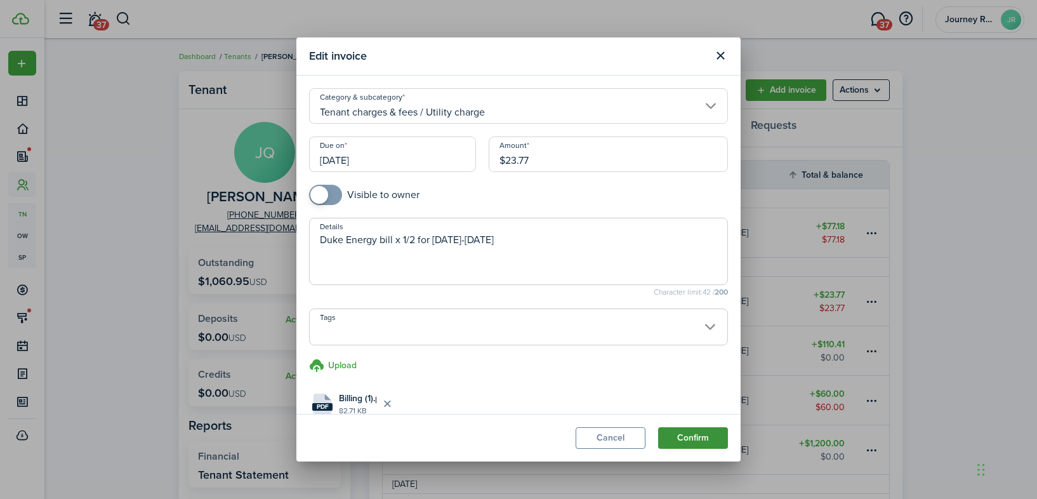
click at [688, 438] on button "Confirm" at bounding box center [693, 438] width 70 height 22
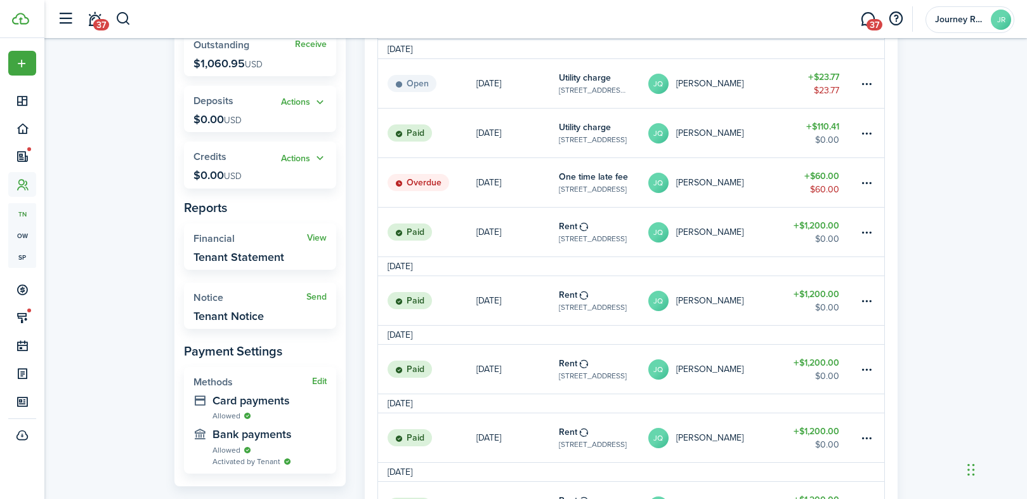
scroll to position [218, 0]
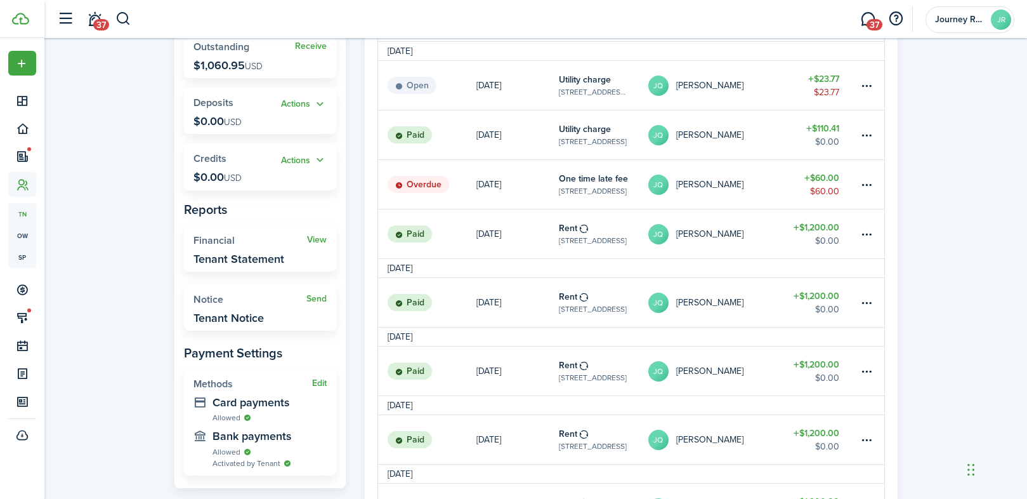
click at [779, 133] on link "JQ [PERSON_NAME]" at bounding box center [716, 134] width 135 height 49
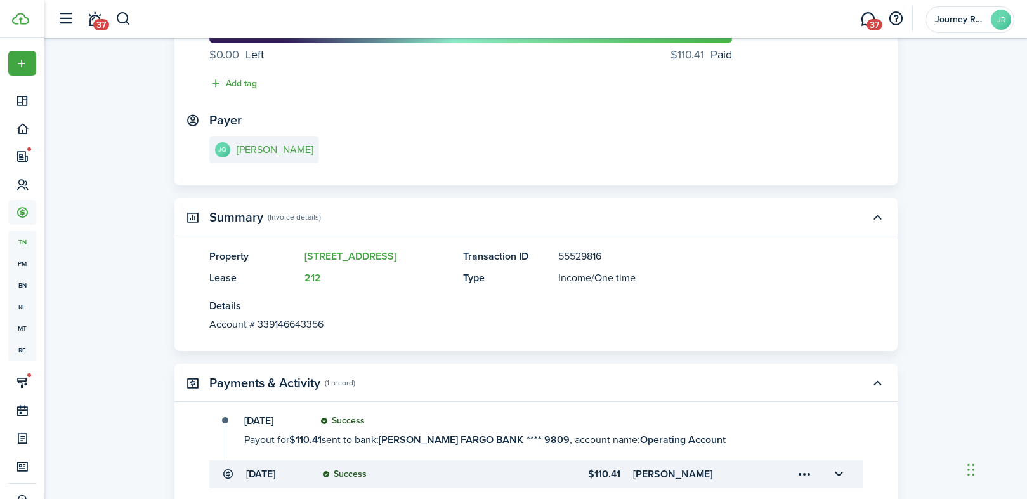
scroll to position [326, 0]
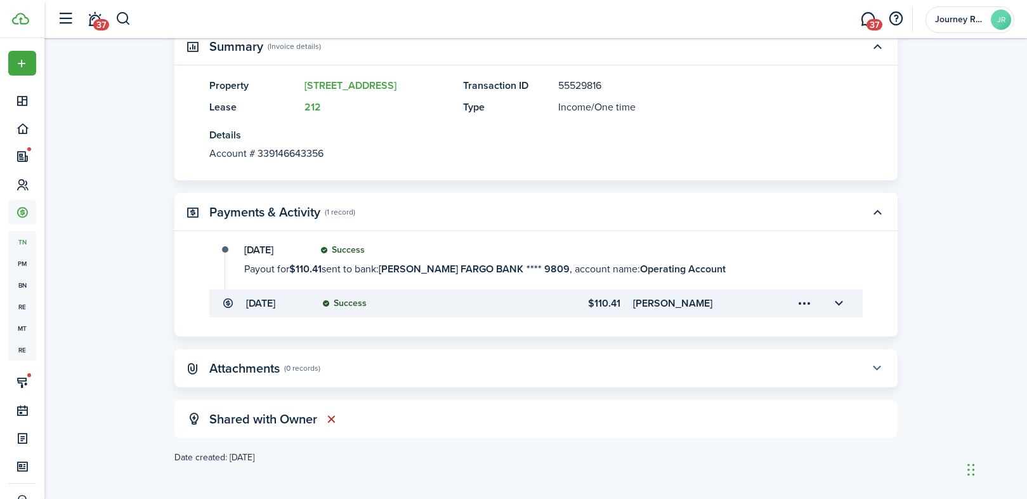
click at [875, 367] on button "button" at bounding box center [878, 368] width 22 height 22
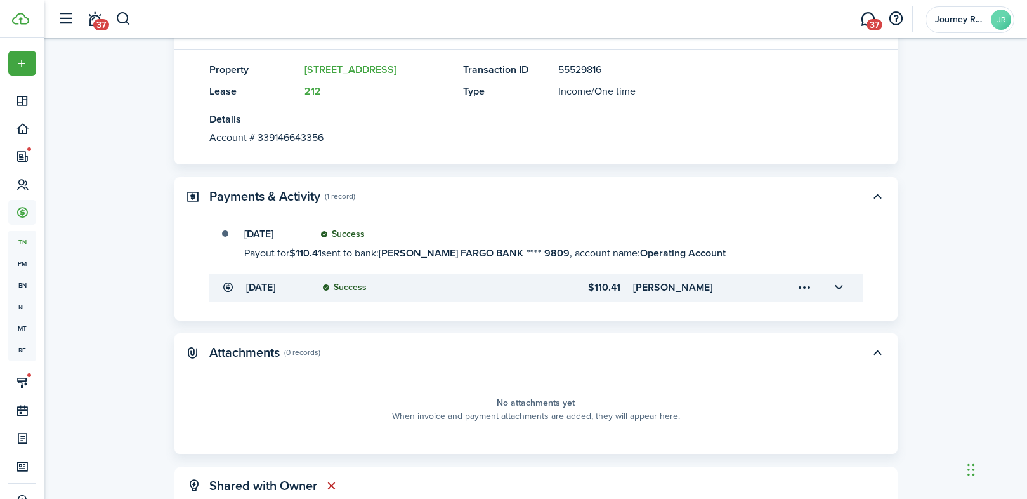
scroll to position [409, 0]
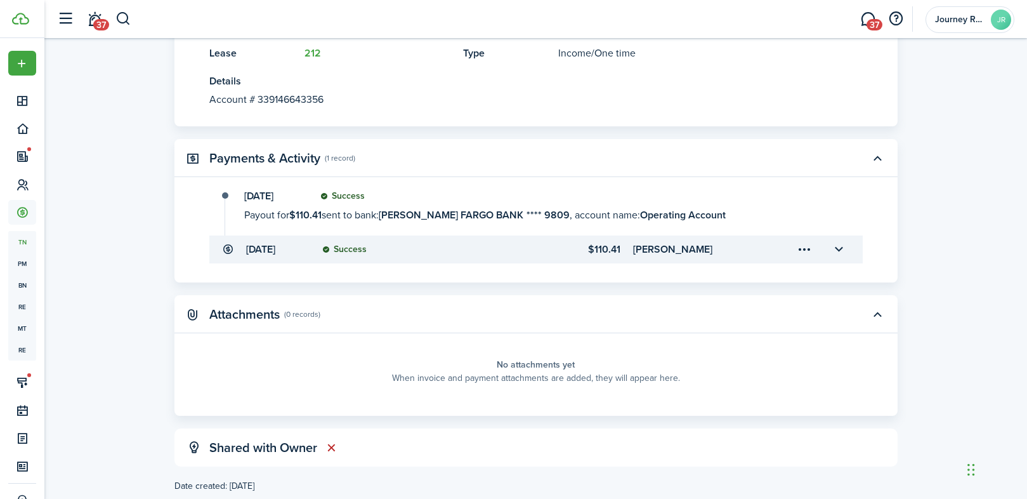
click at [536, 385] on panel-main-placeholder-description "When invoice and payment attachments are added, they will appear here." at bounding box center [536, 377] width 288 height 13
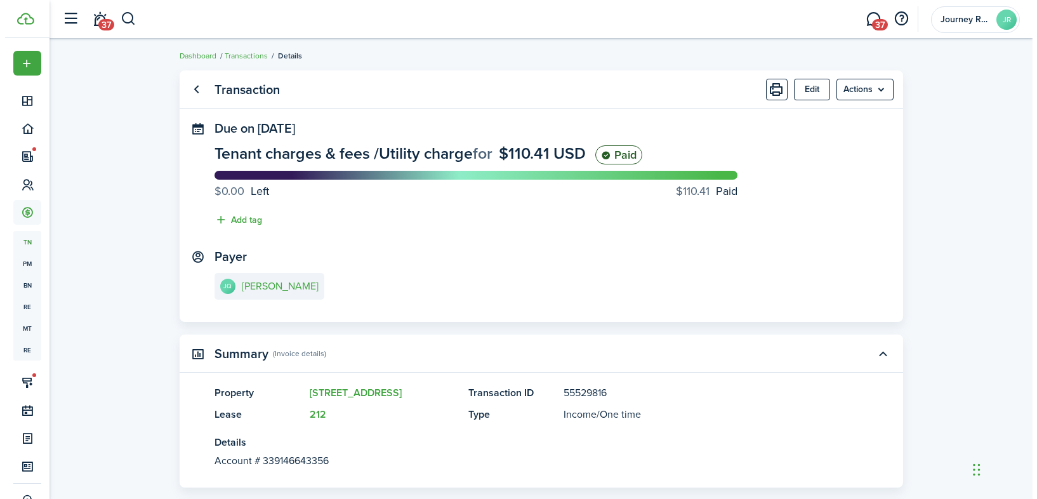
scroll to position [0, 0]
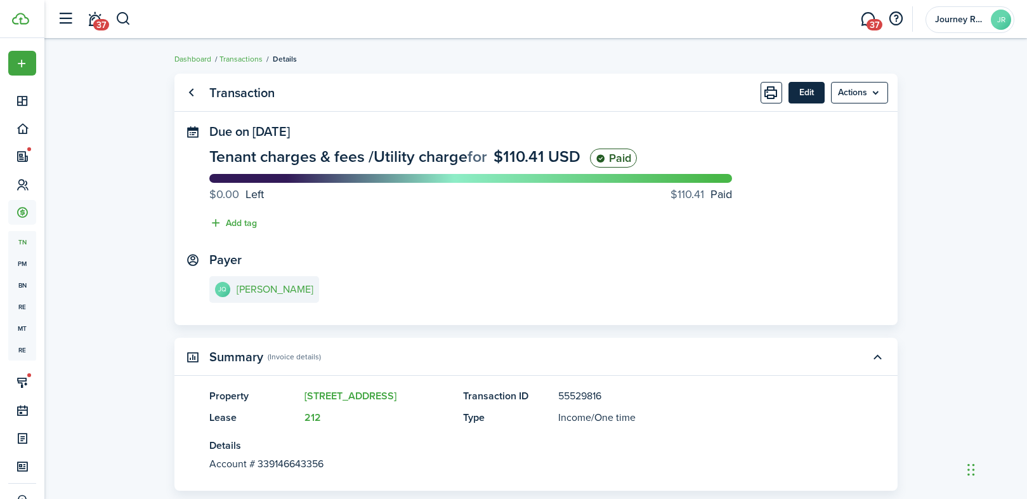
click at [801, 90] on button "Edit" at bounding box center [807, 93] width 36 height 22
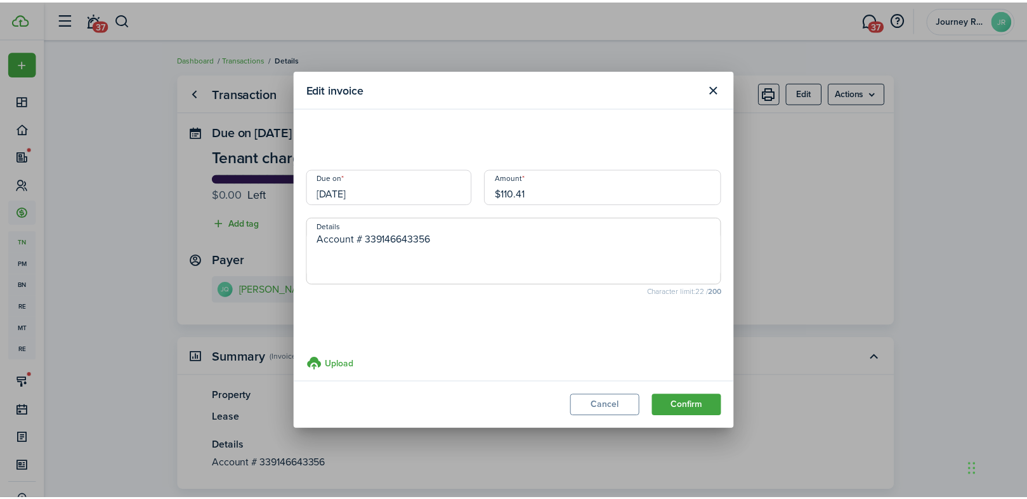
scroll to position [6, 0]
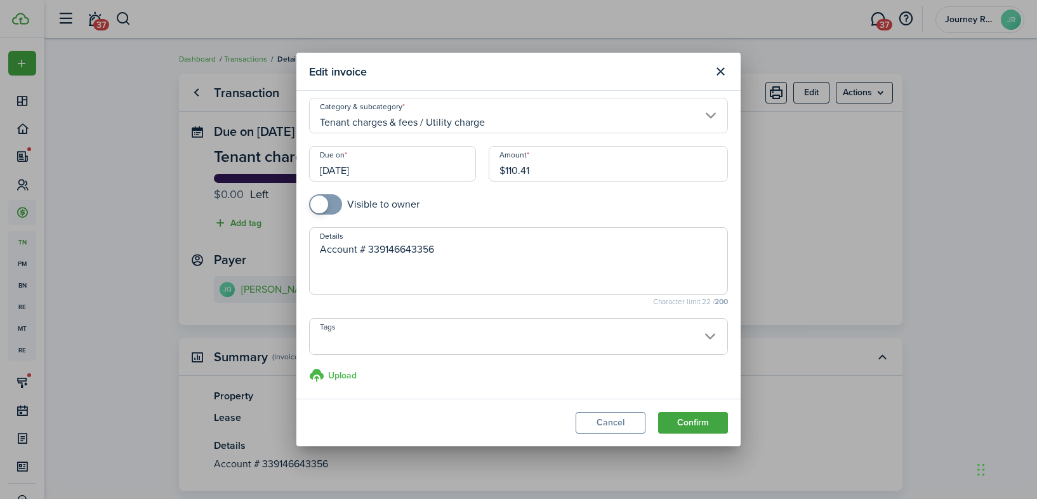
click at [338, 376] on h3 "Upload" at bounding box center [342, 375] width 29 height 13
click at [309, 367] on input "Upload store documents and templates Choose file" at bounding box center [309, 367] width 0 height 0
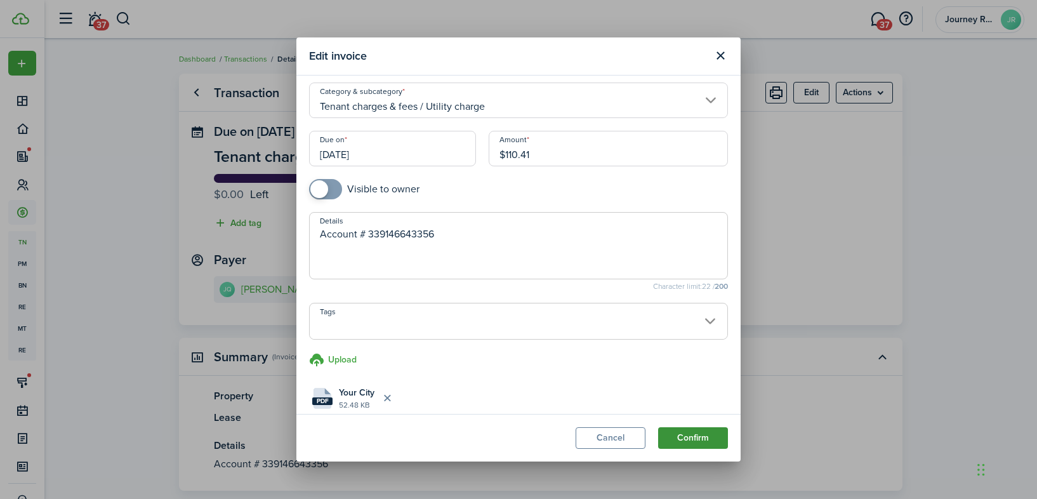
click at [688, 440] on button "Confirm" at bounding box center [693, 438] width 70 height 22
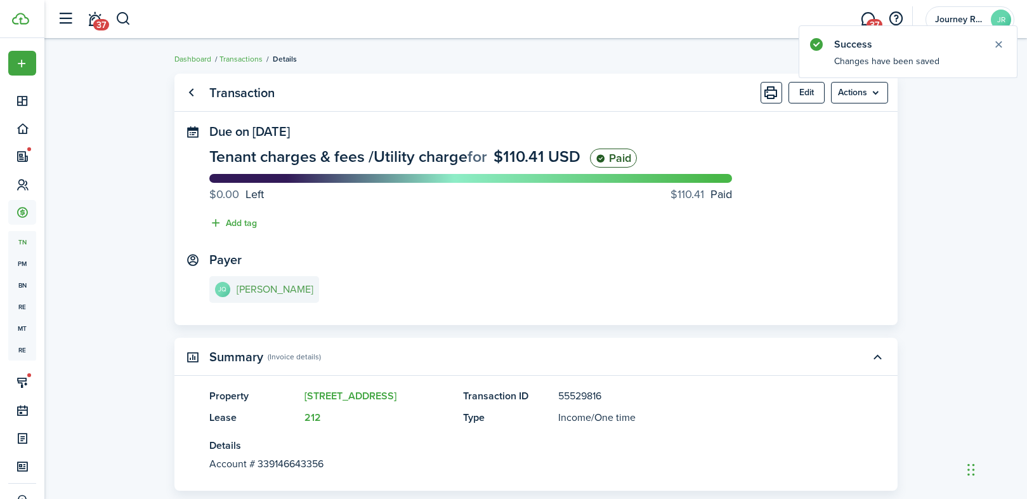
click at [283, 289] on e-details-info-title "[PERSON_NAME]" at bounding box center [275, 289] width 77 height 11
